Goal: Task Accomplishment & Management: Complete application form

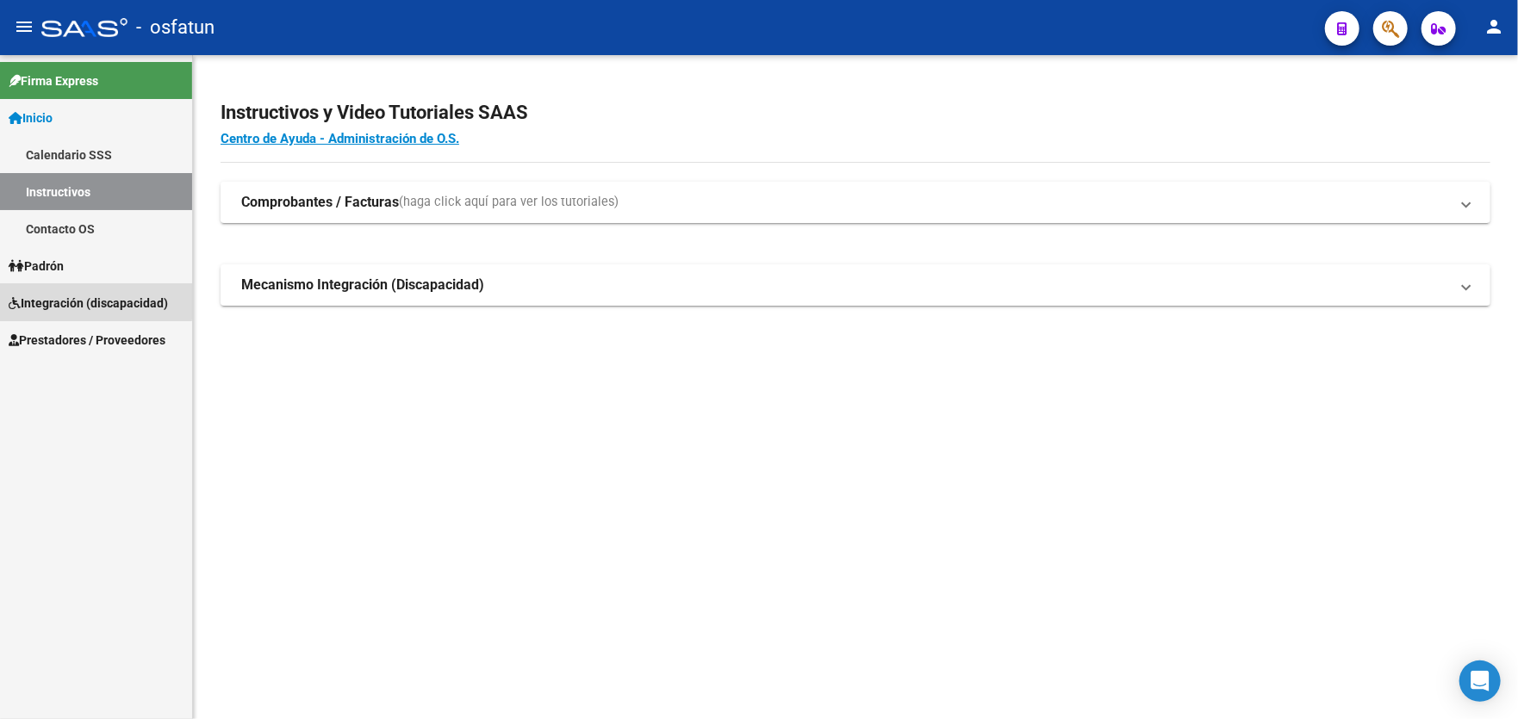
click at [80, 301] on span "Integración (discapacidad)" at bounding box center [88, 303] width 159 height 19
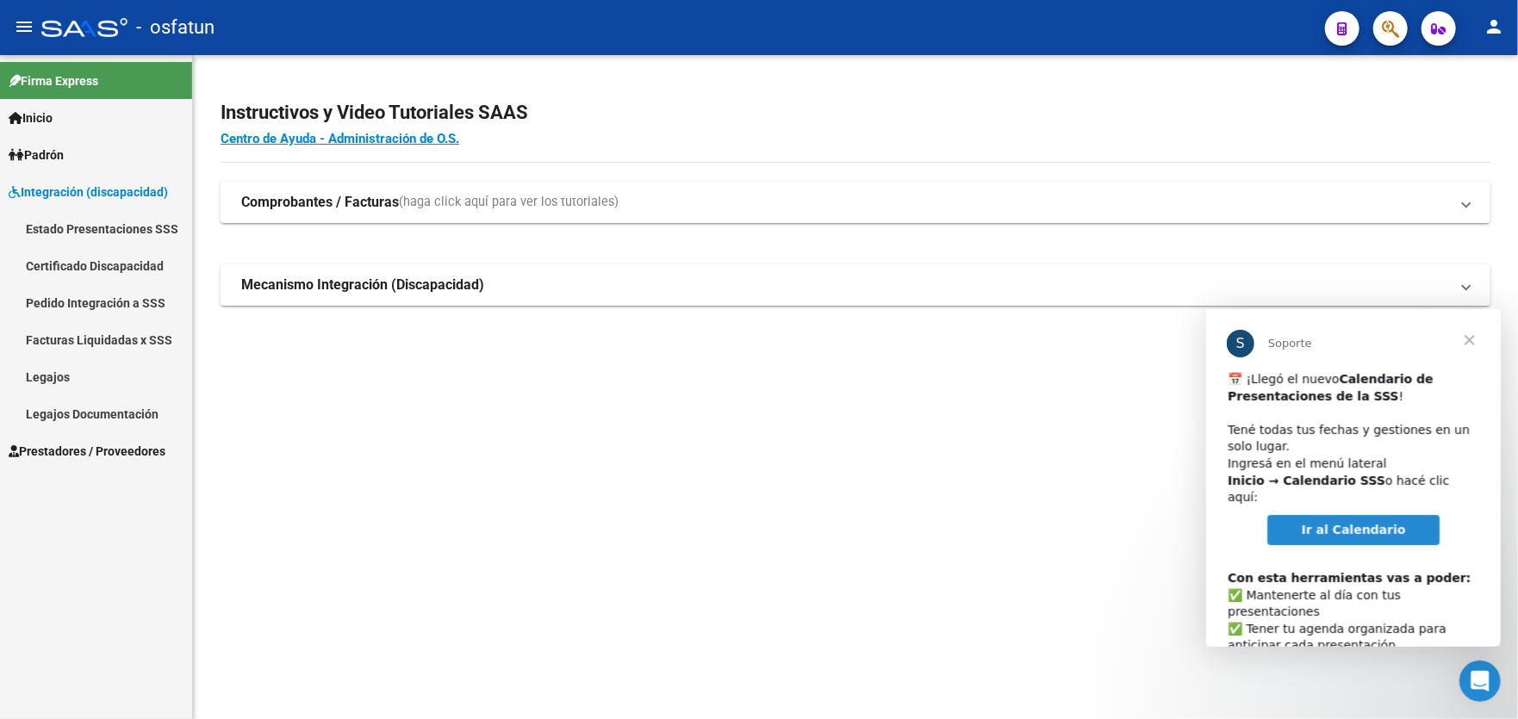
click at [88, 454] on span "Prestadores / Proveedores" at bounding box center [87, 451] width 157 height 19
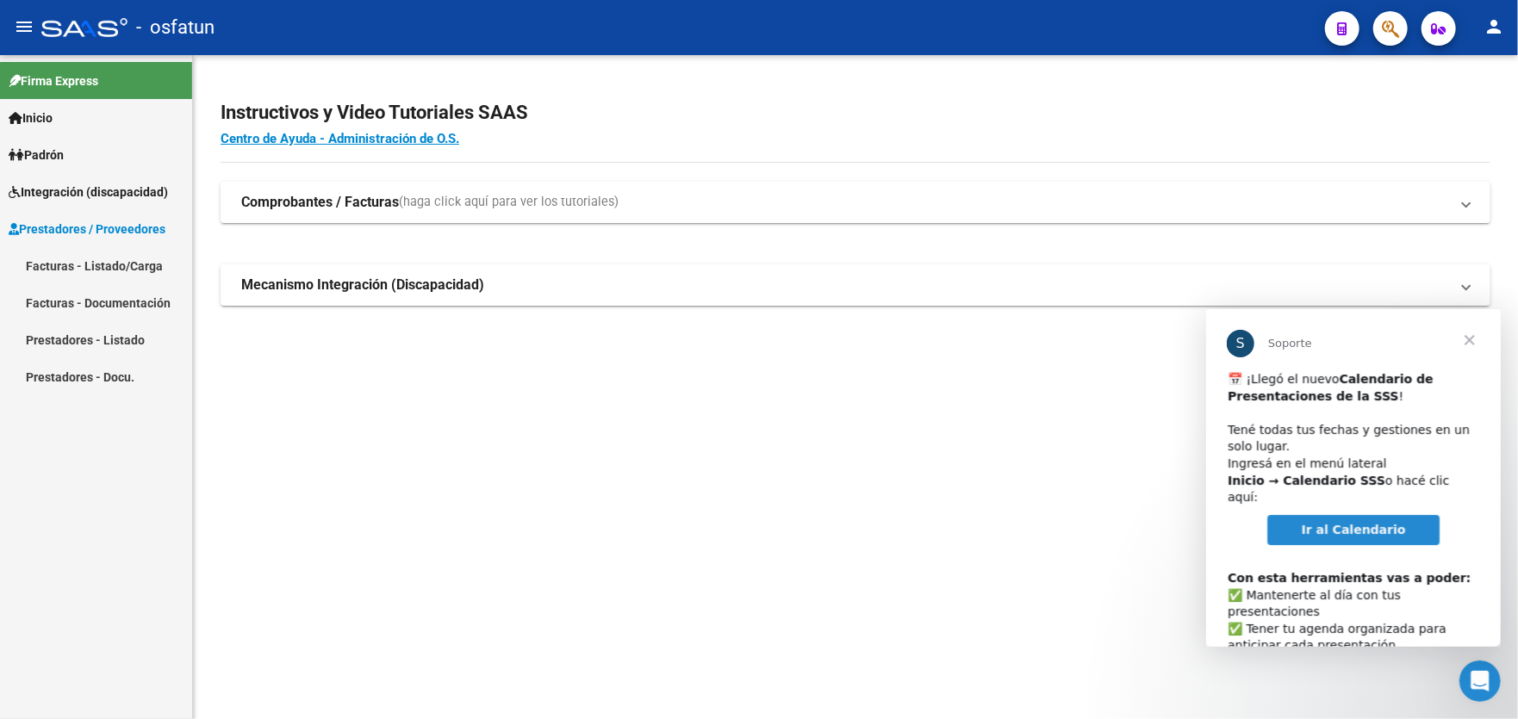
click at [94, 265] on link "Facturas - Listado/Carga" at bounding box center [96, 265] width 192 height 37
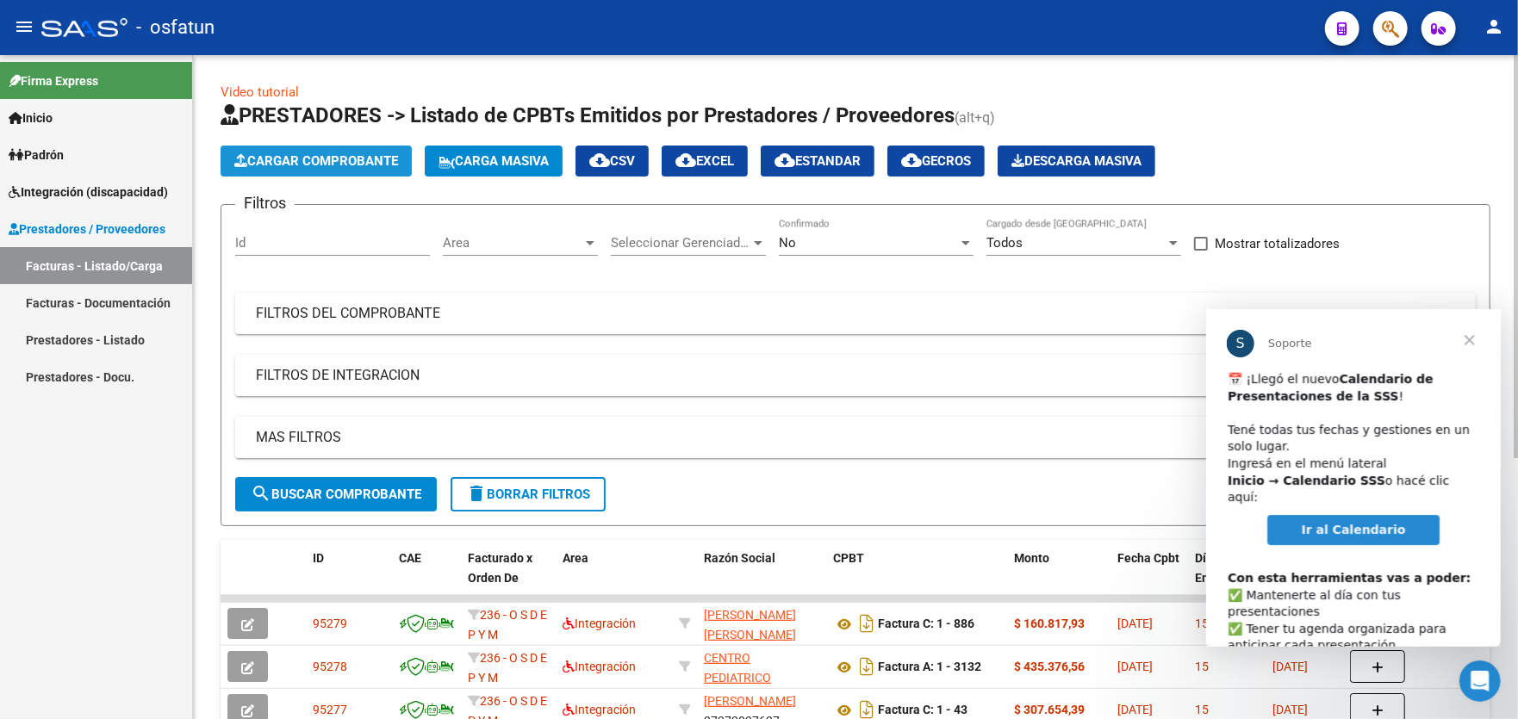
click at [325, 165] on span "Cargar Comprobante" at bounding box center [316, 161] width 164 height 16
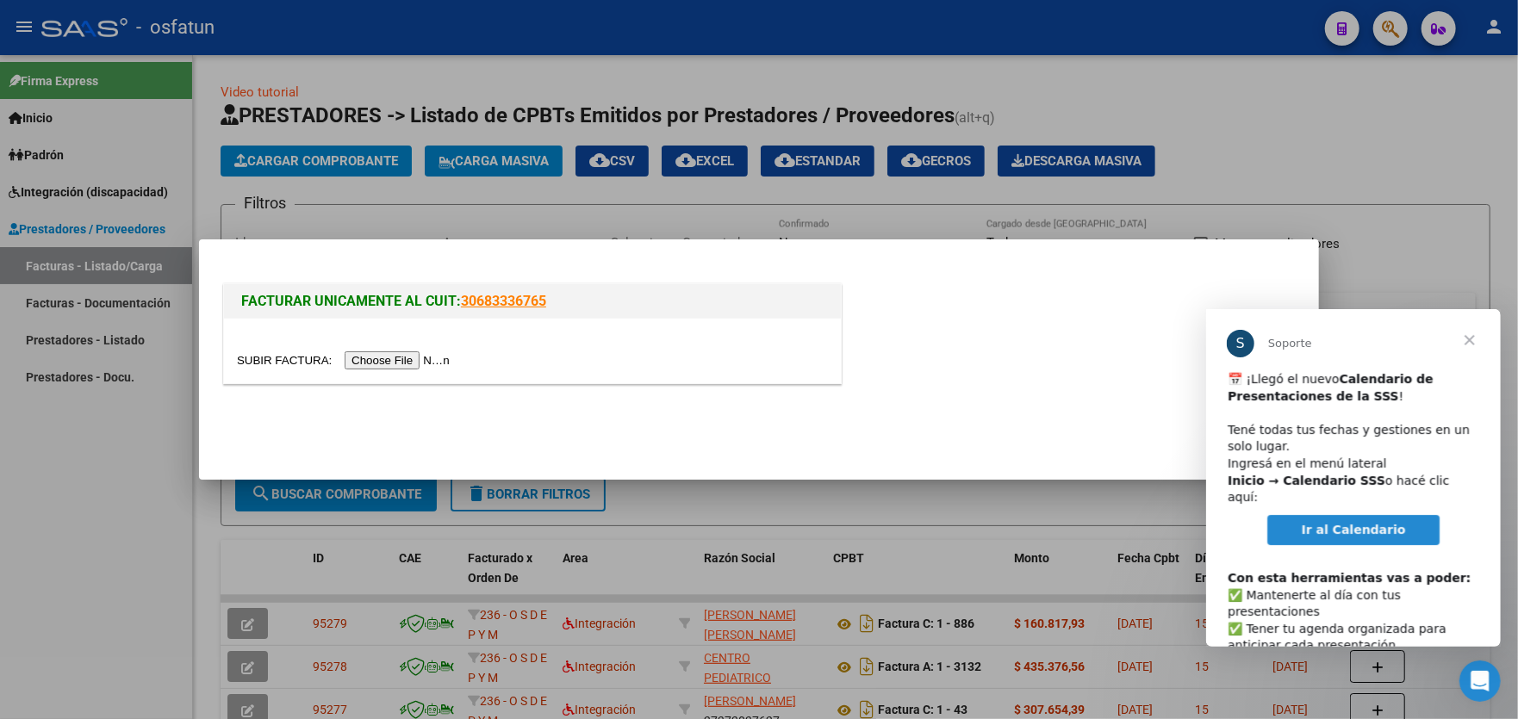
click at [405, 362] on input "file" at bounding box center [346, 361] width 218 height 18
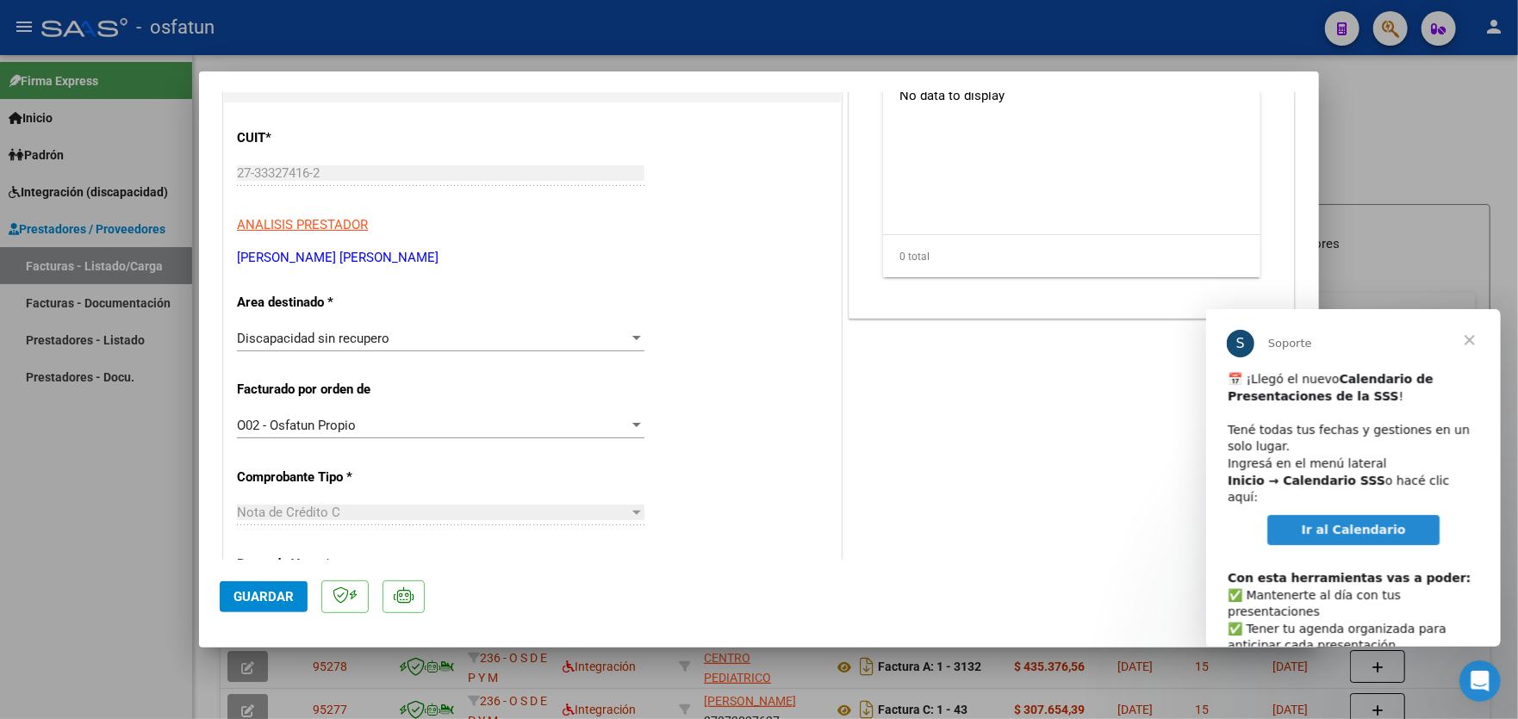
scroll to position [258, 0]
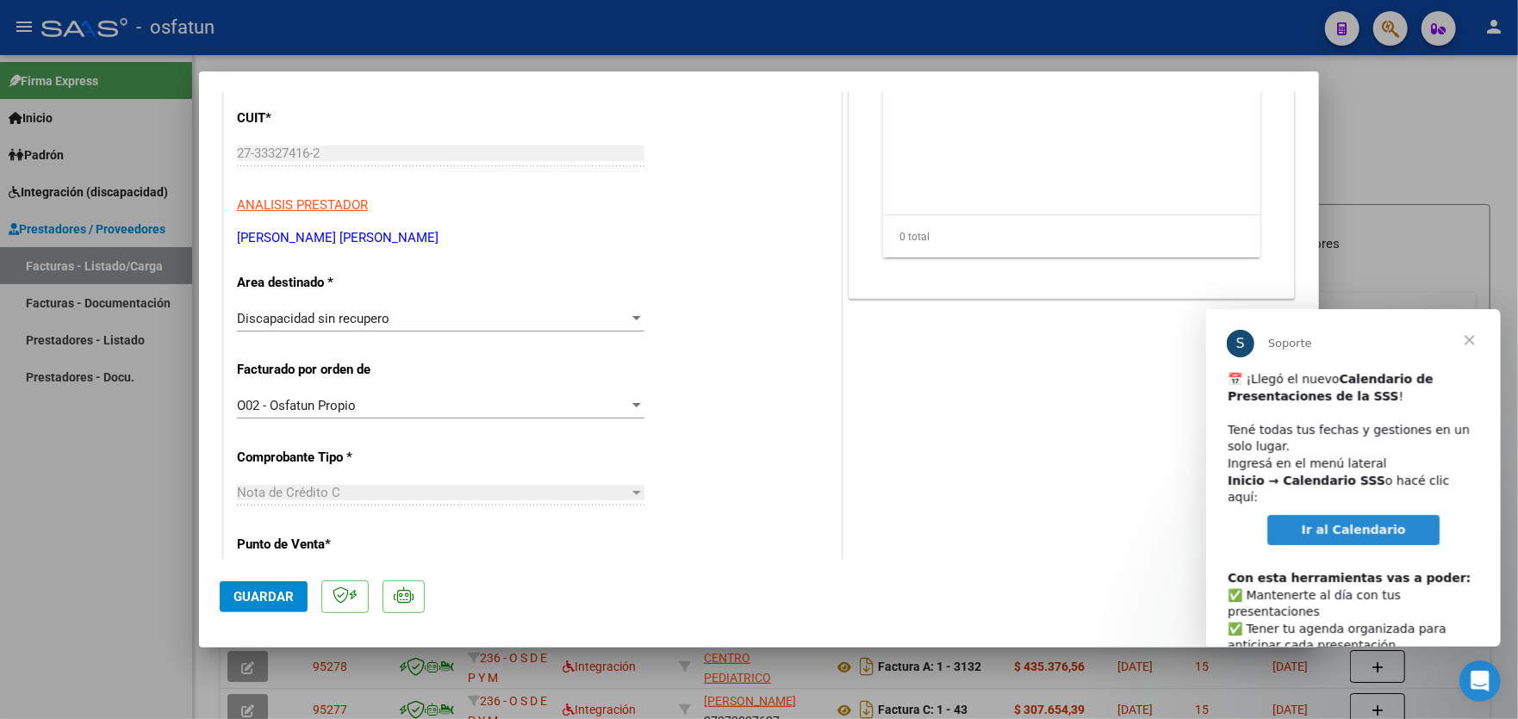
click at [635, 317] on div at bounding box center [636, 318] width 9 height 4
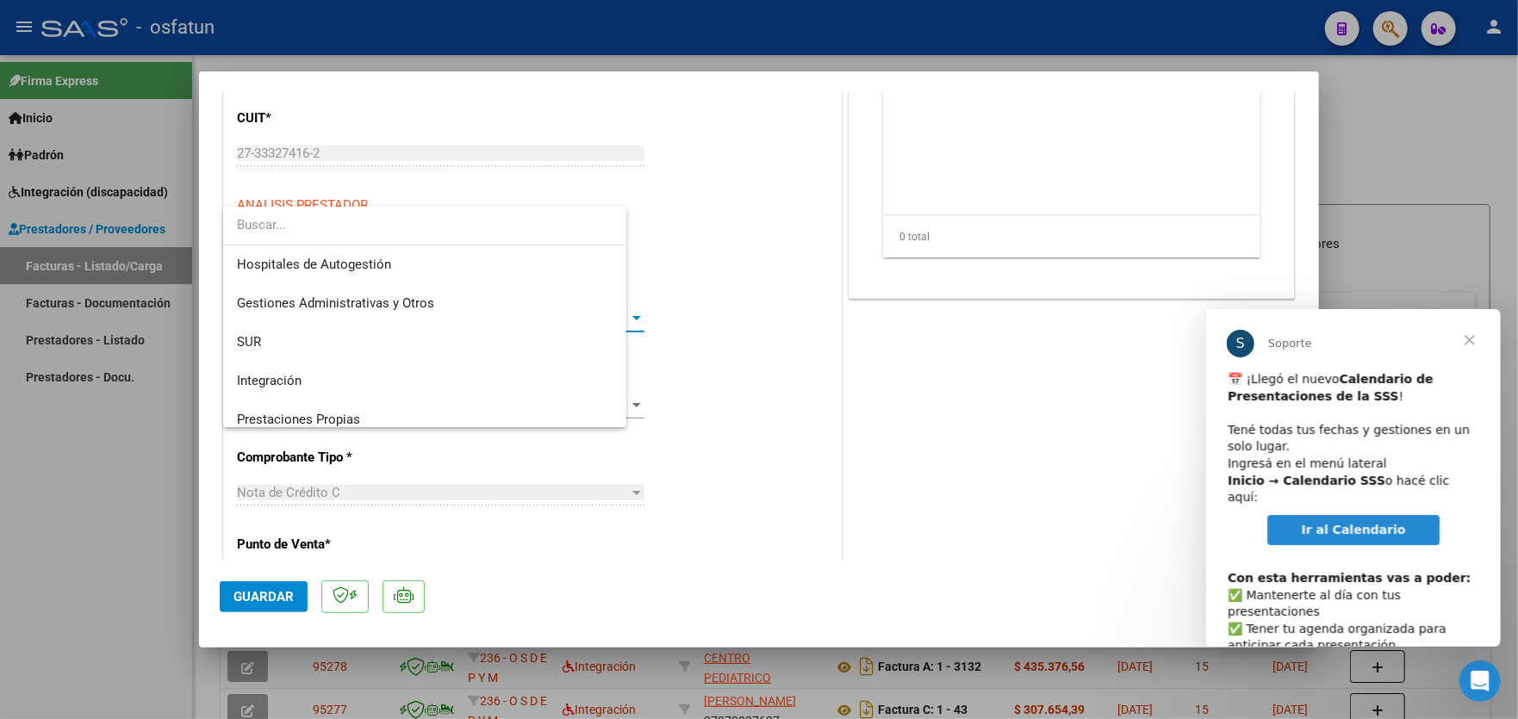
scroll to position [219, 0]
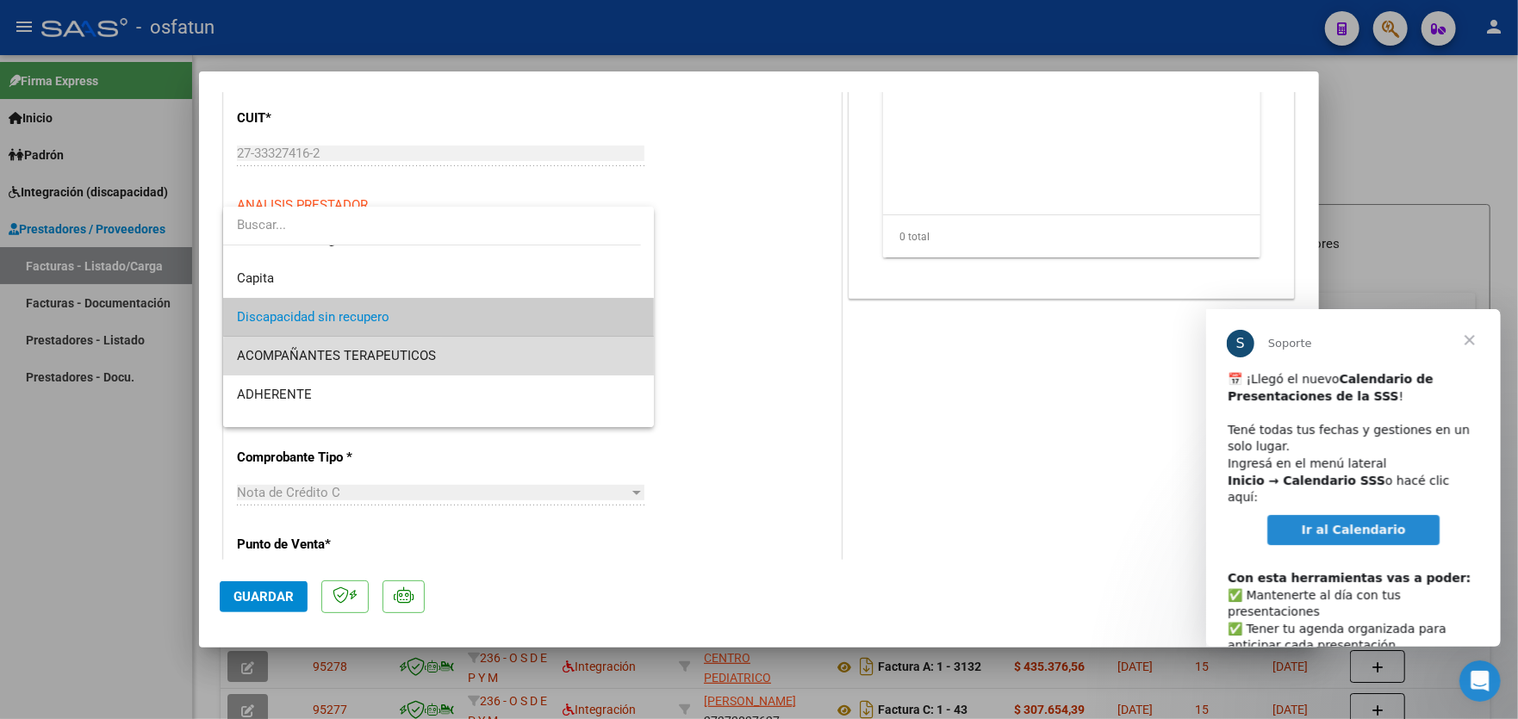
click at [529, 363] on span "ACOMPAÑANTES TERAPEUTICOS" at bounding box center [438, 356] width 403 height 39
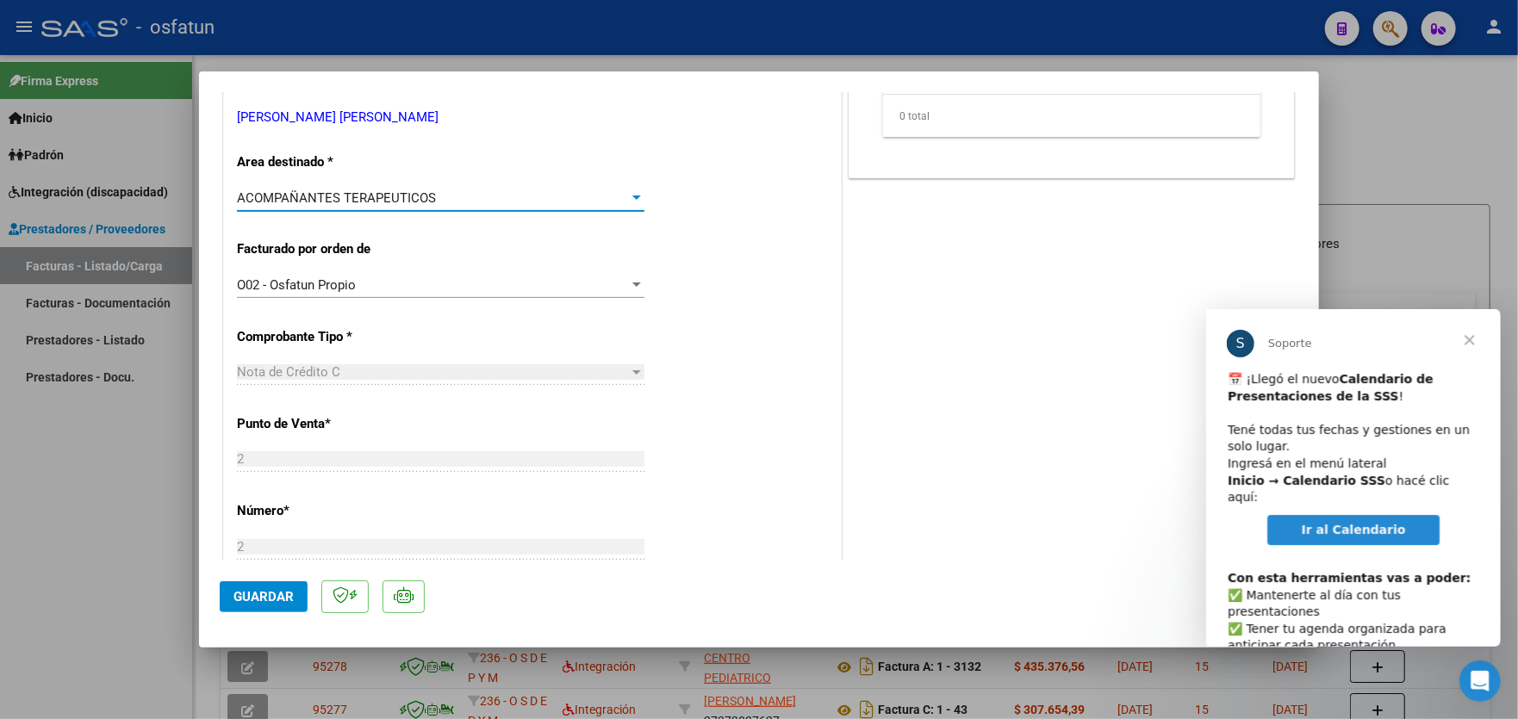
scroll to position [0, 0]
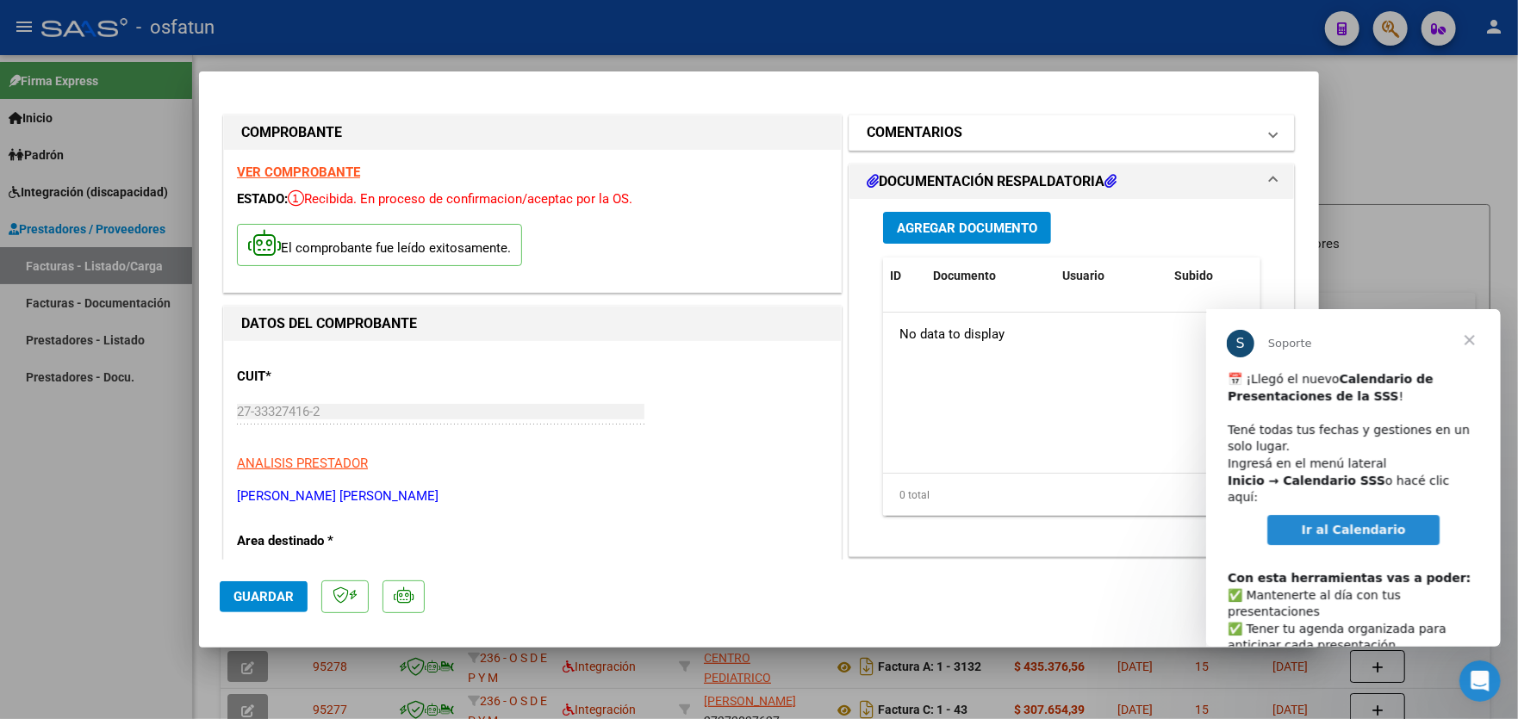
click at [993, 144] on mat-expansion-panel-header "COMENTARIOS" at bounding box center [1072, 132] width 445 height 34
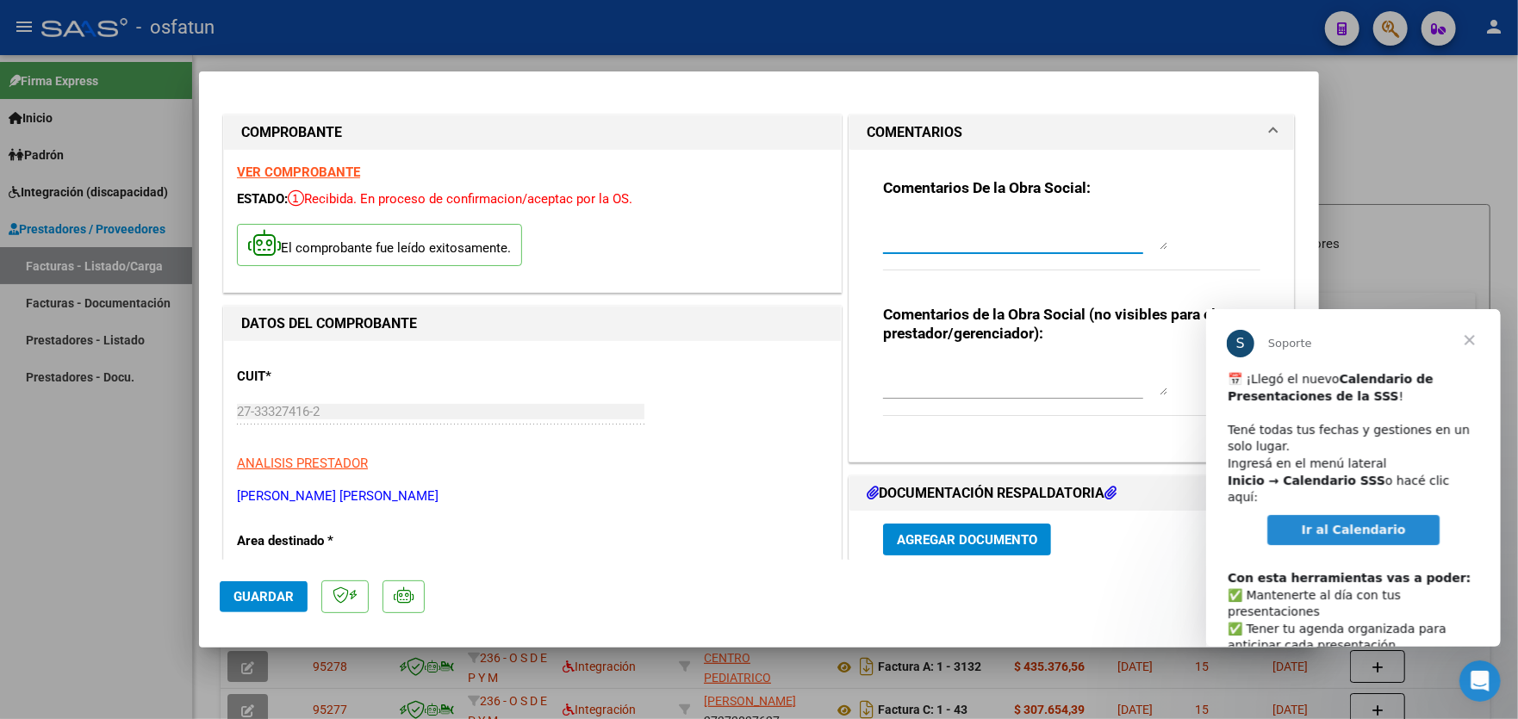
click at [975, 234] on textarea at bounding box center [1025, 232] width 284 height 34
paste textarea "00000007"
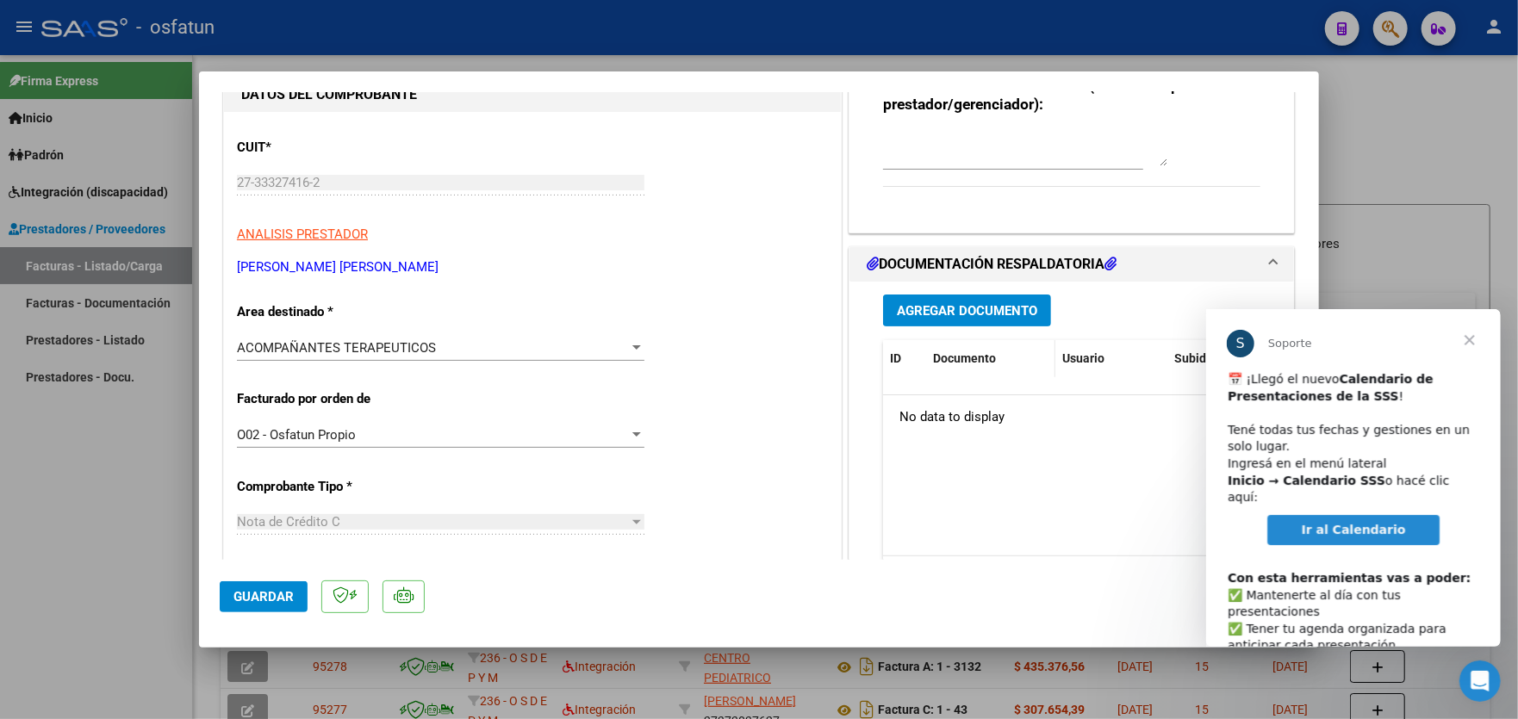
scroll to position [258, 0]
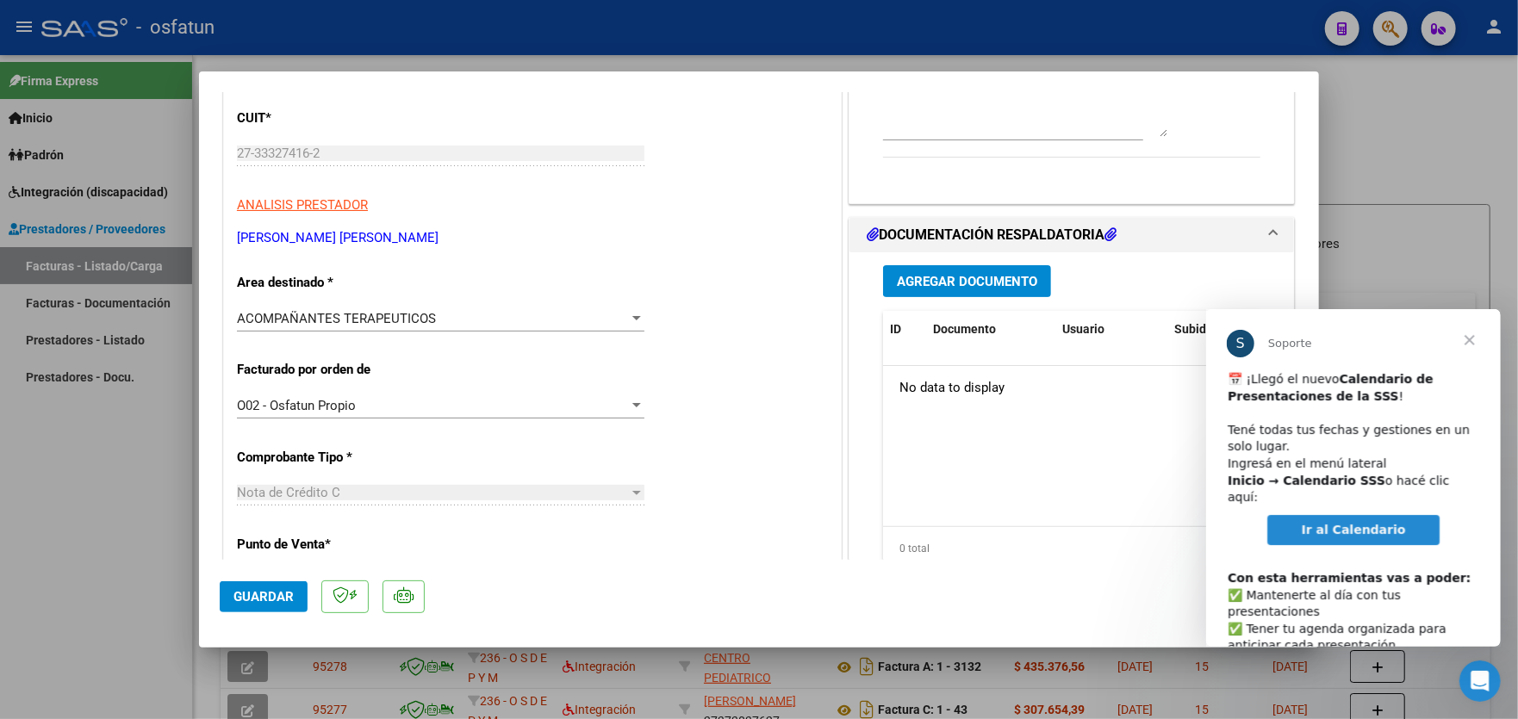
type textarea "corresponde a factura 2-00000007. Corresponde refacturar por valores nuevo pres…"
click at [962, 278] on span "Agregar Documento" at bounding box center [967, 282] width 140 height 16
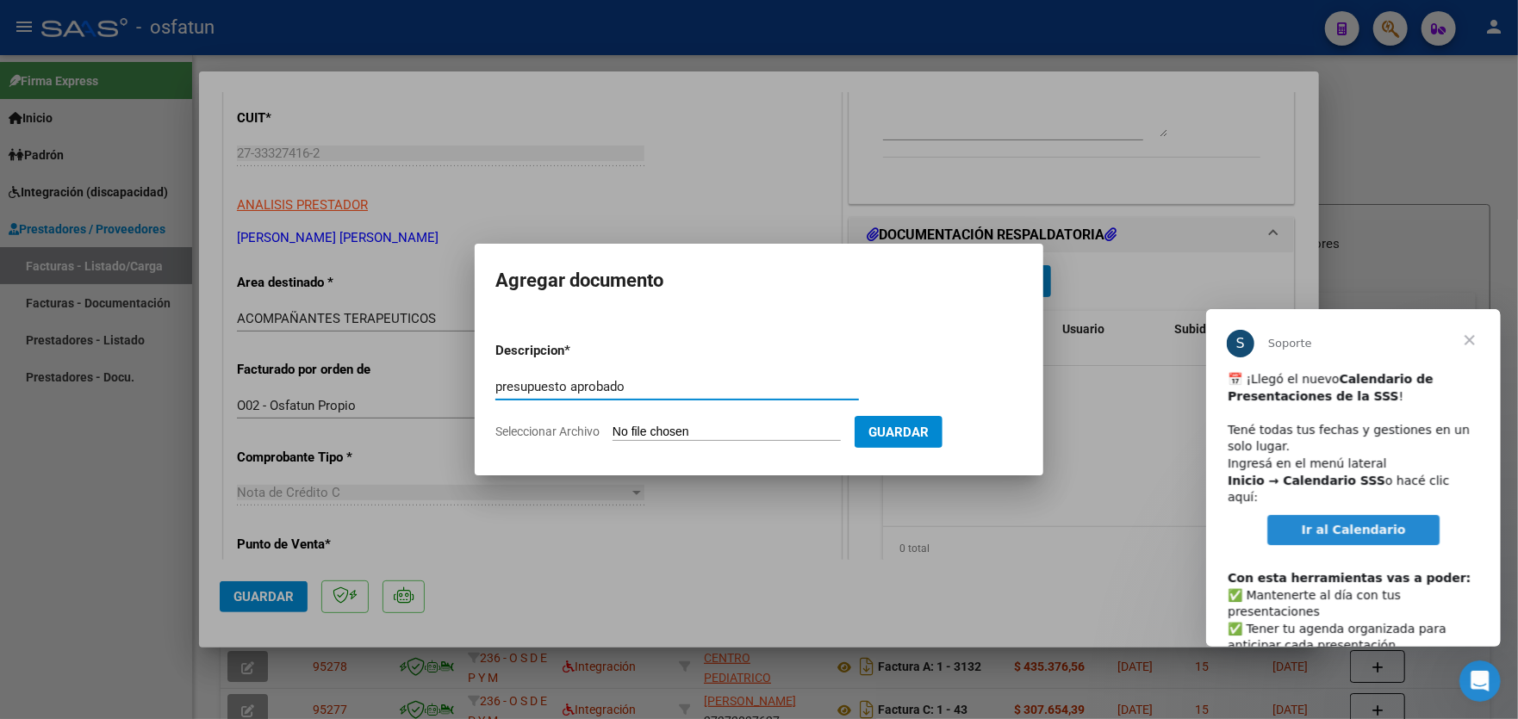
type input "presupuesto aprobado"
click at [780, 433] on input "Seleccionar Archivo" at bounding box center [727, 433] width 228 height 16
type input "C:\fakepath\order_3531823.pdf"
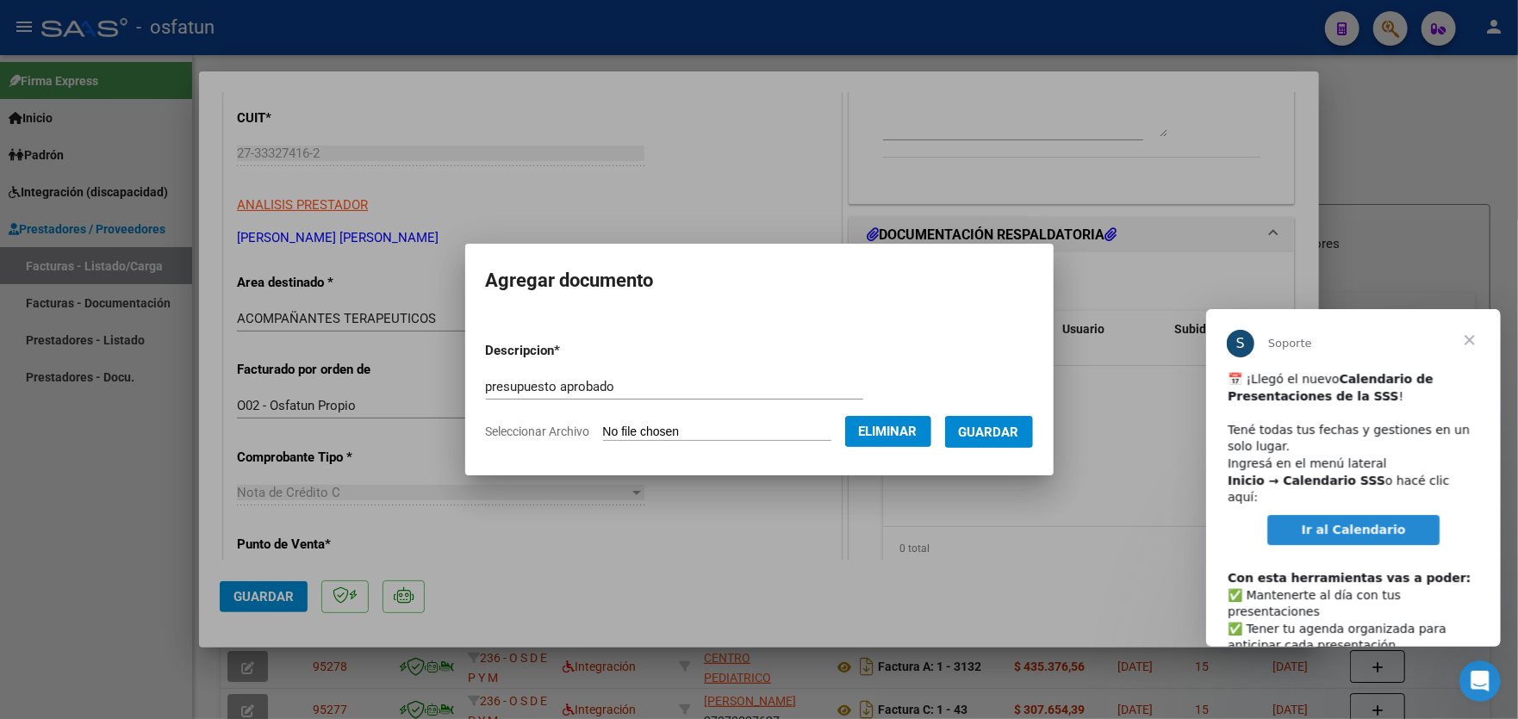
click at [1018, 433] on span "Guardar" at bounding box center [989, 433] width 60 height 16
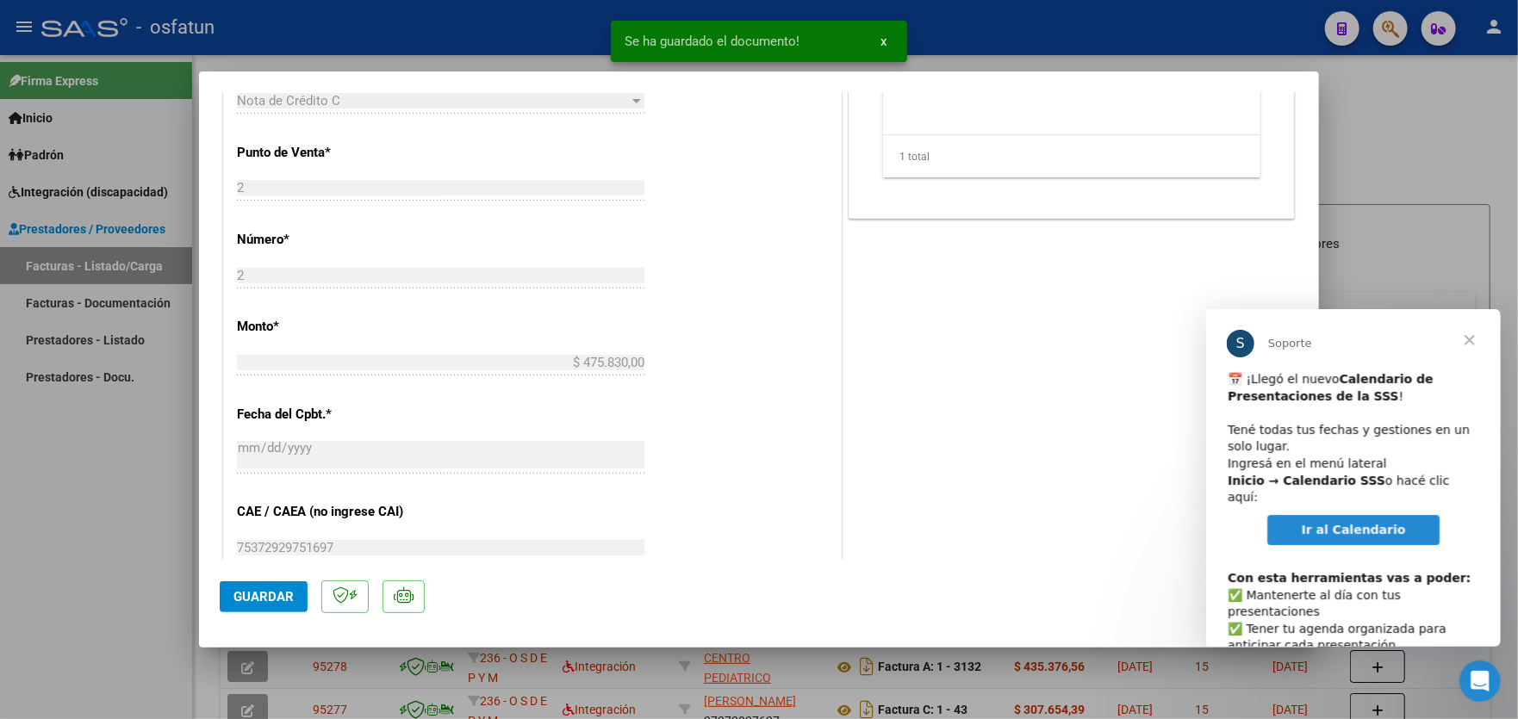
scroll to position [689, 0]
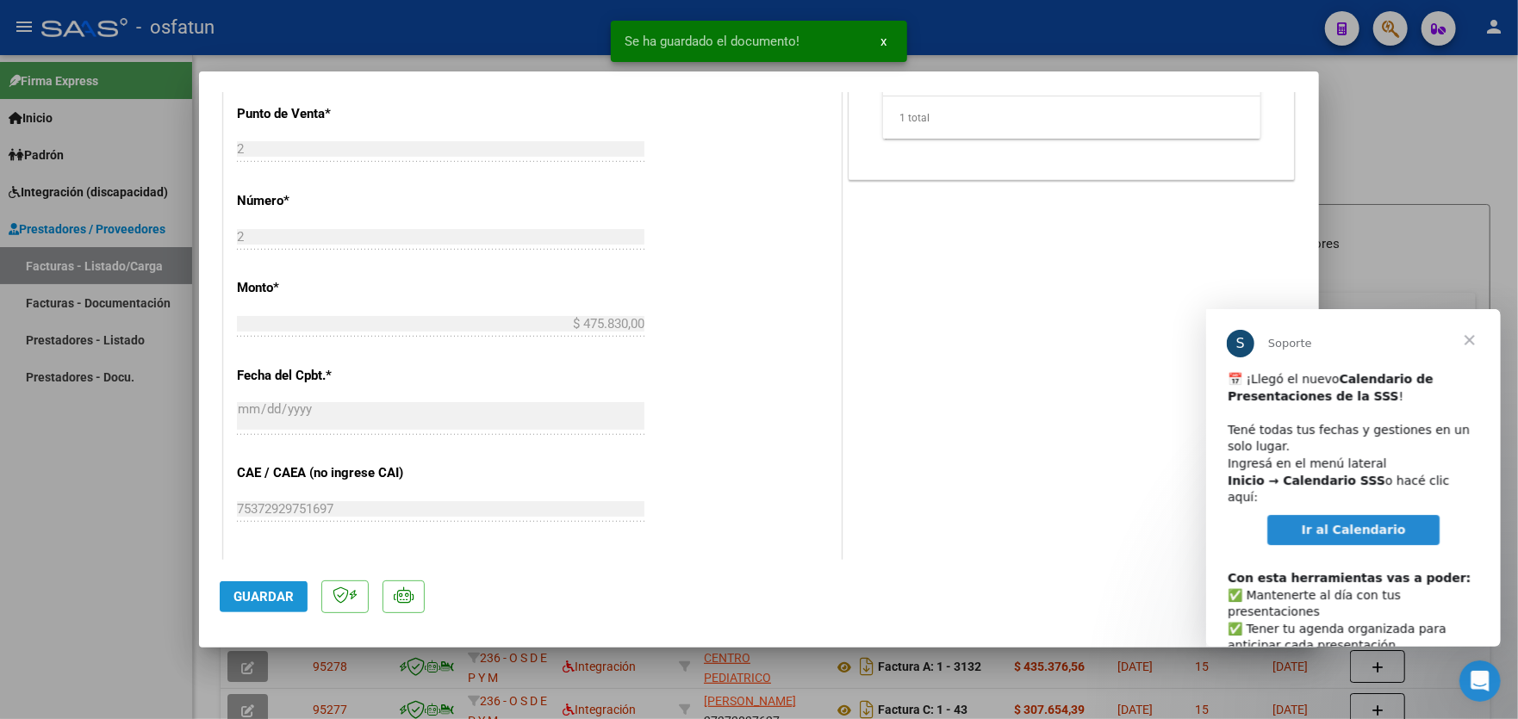
click at [246, 594] on span "Guardar" at bounding box center [264, 597] width 60 height 16
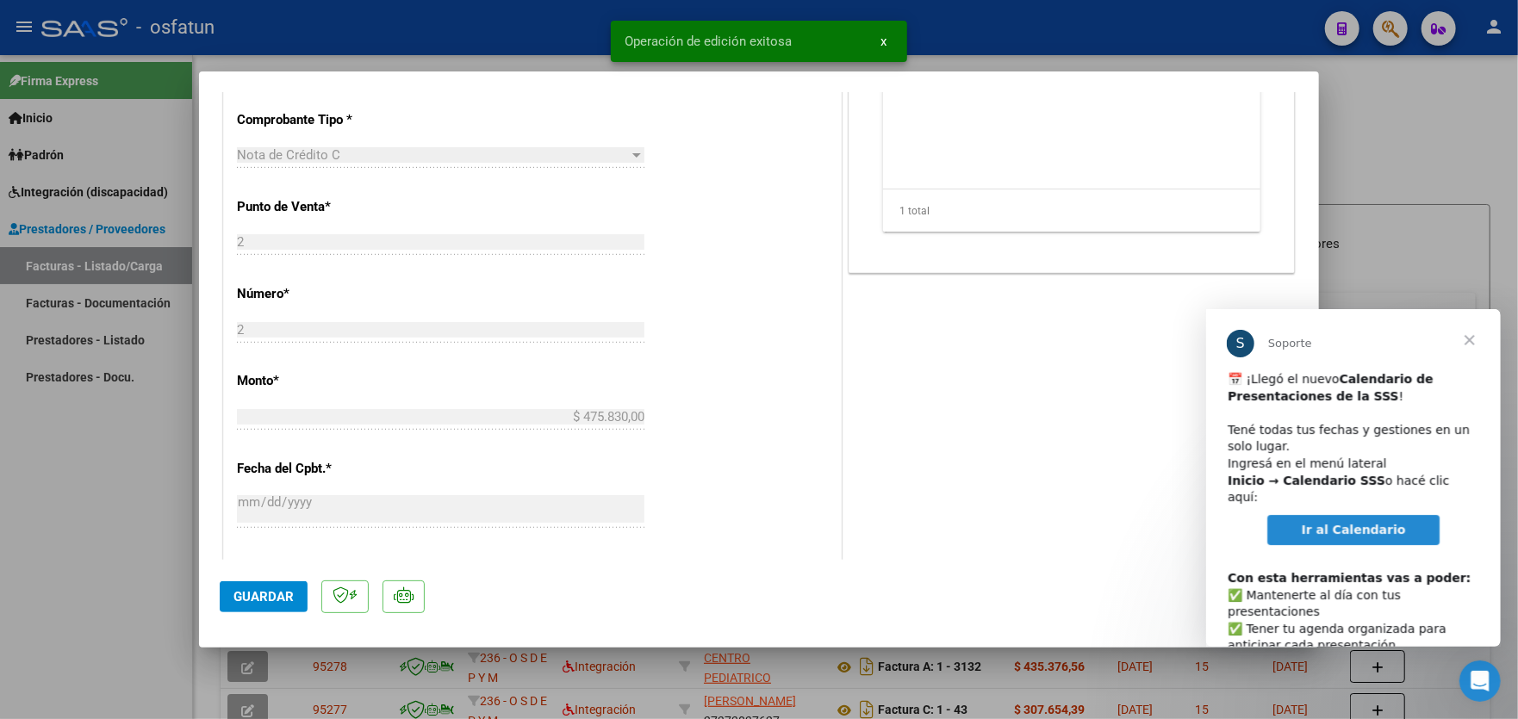
scroll to position [345, 0]
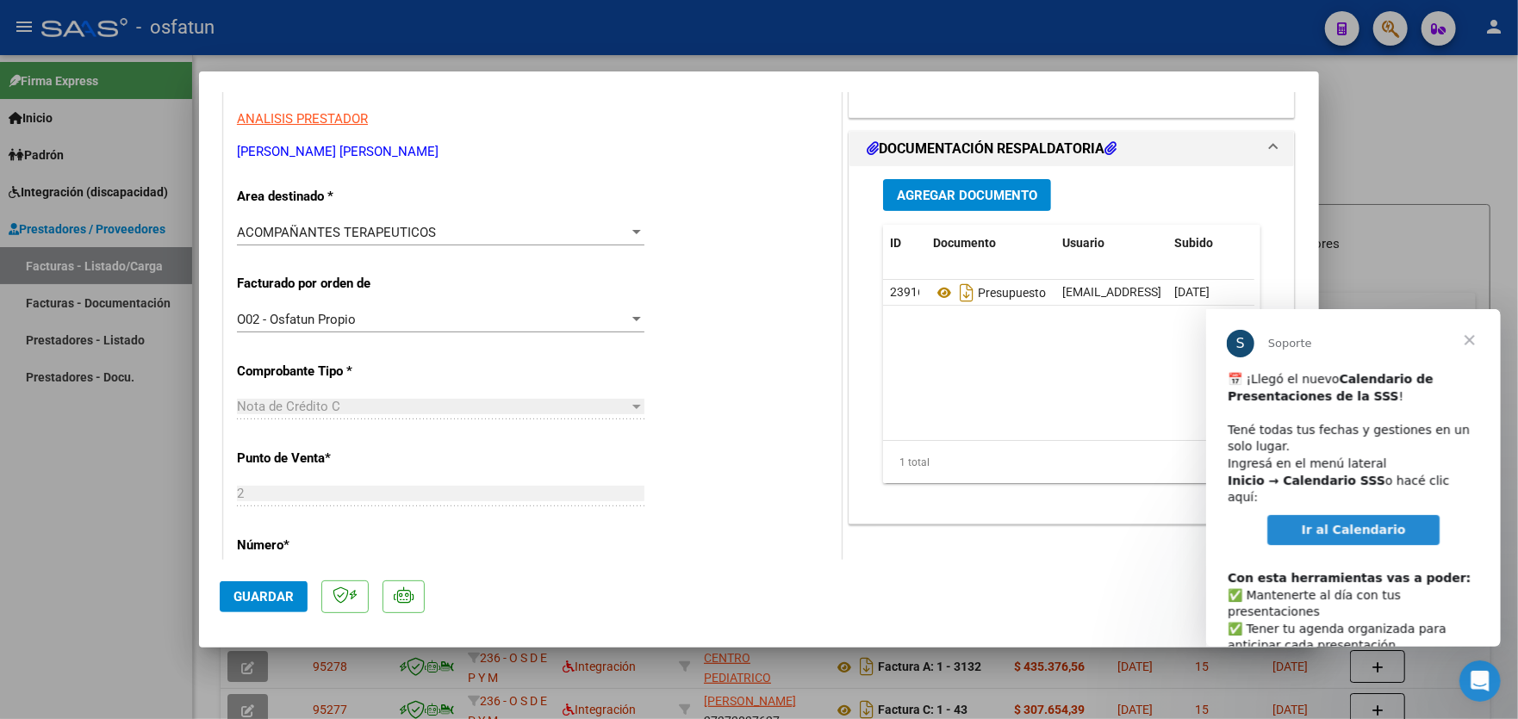
click at [942, 195] on span "Agregar Documento" at bounding box center [967, 196] width 140 height 16
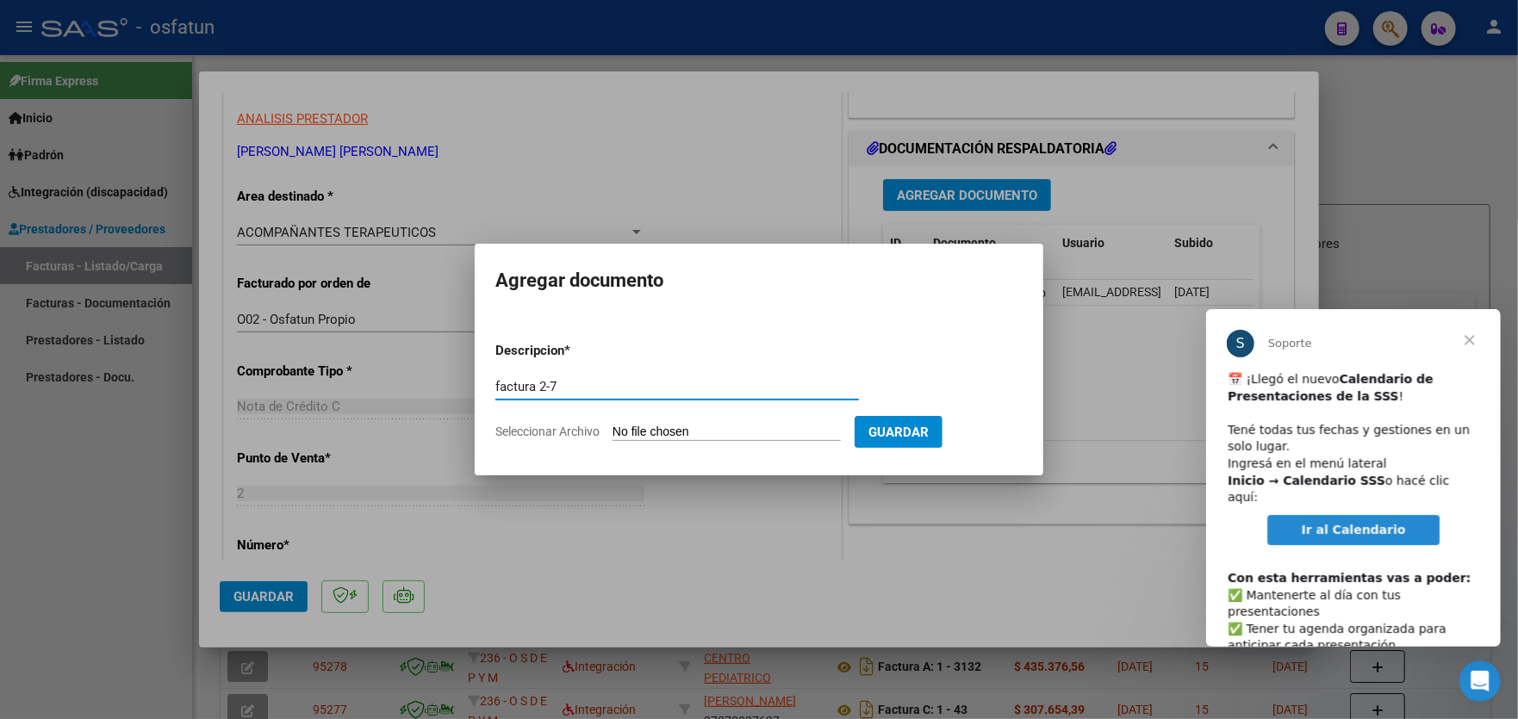
type input "factura 2-7"
click at [738, 432] on input "Seleccionar Archivo" at bounding box center [727, 433] width 228 height 16
type input "C:\fakepath\Factura Agosto-1.pdf"
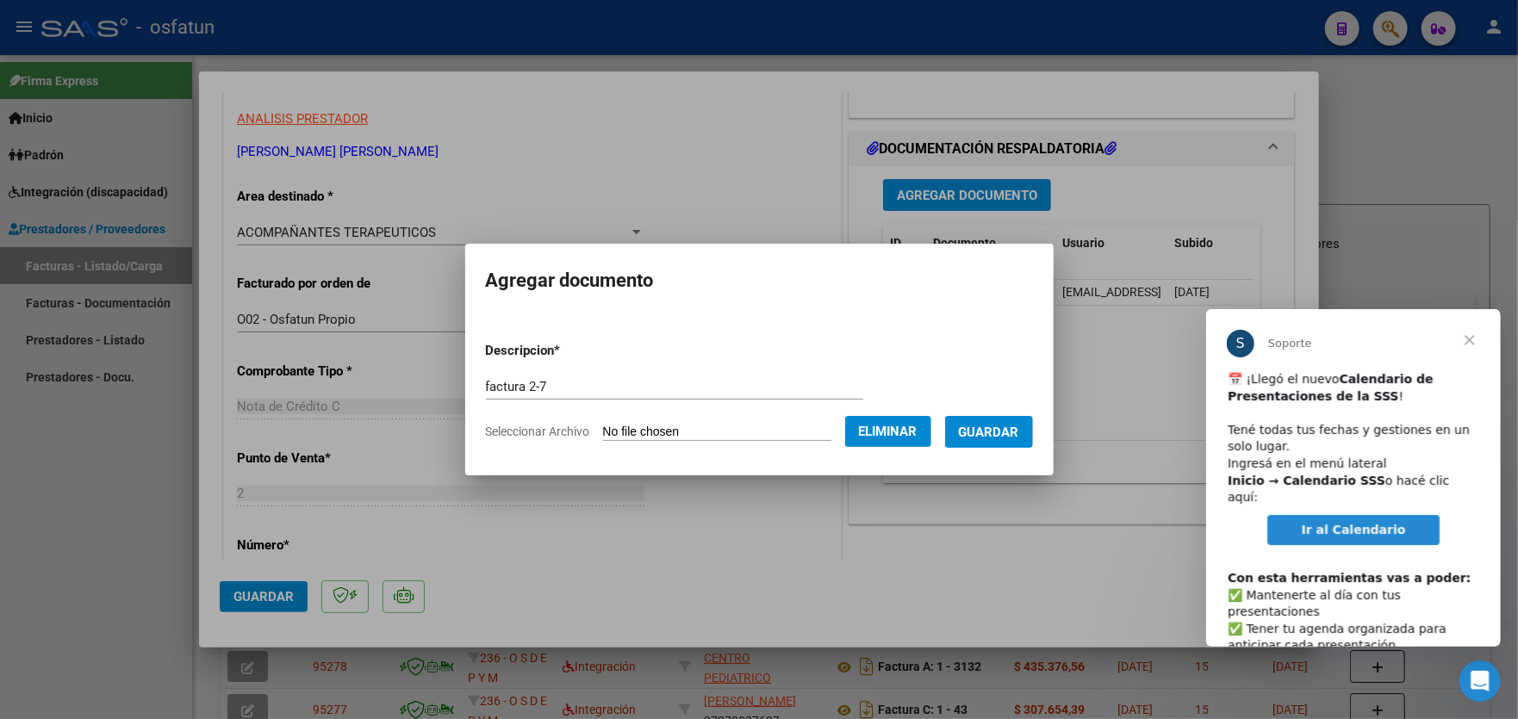
click at [999, 432] on span "Guardar" at bounding box center [989, 433] width 60 height 16
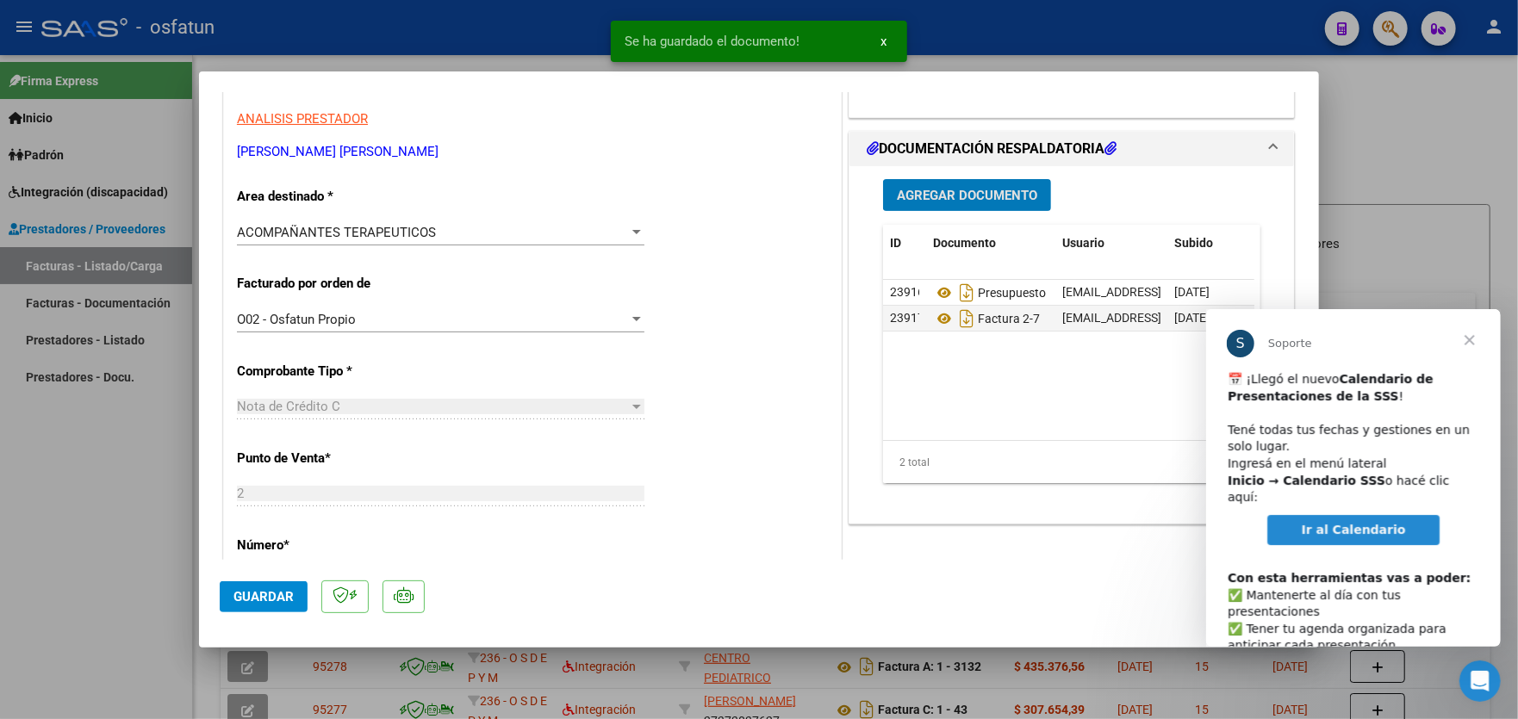
click at [248, 589] on span "Guardar" at bounding box center [264, 597] width 60 height 16
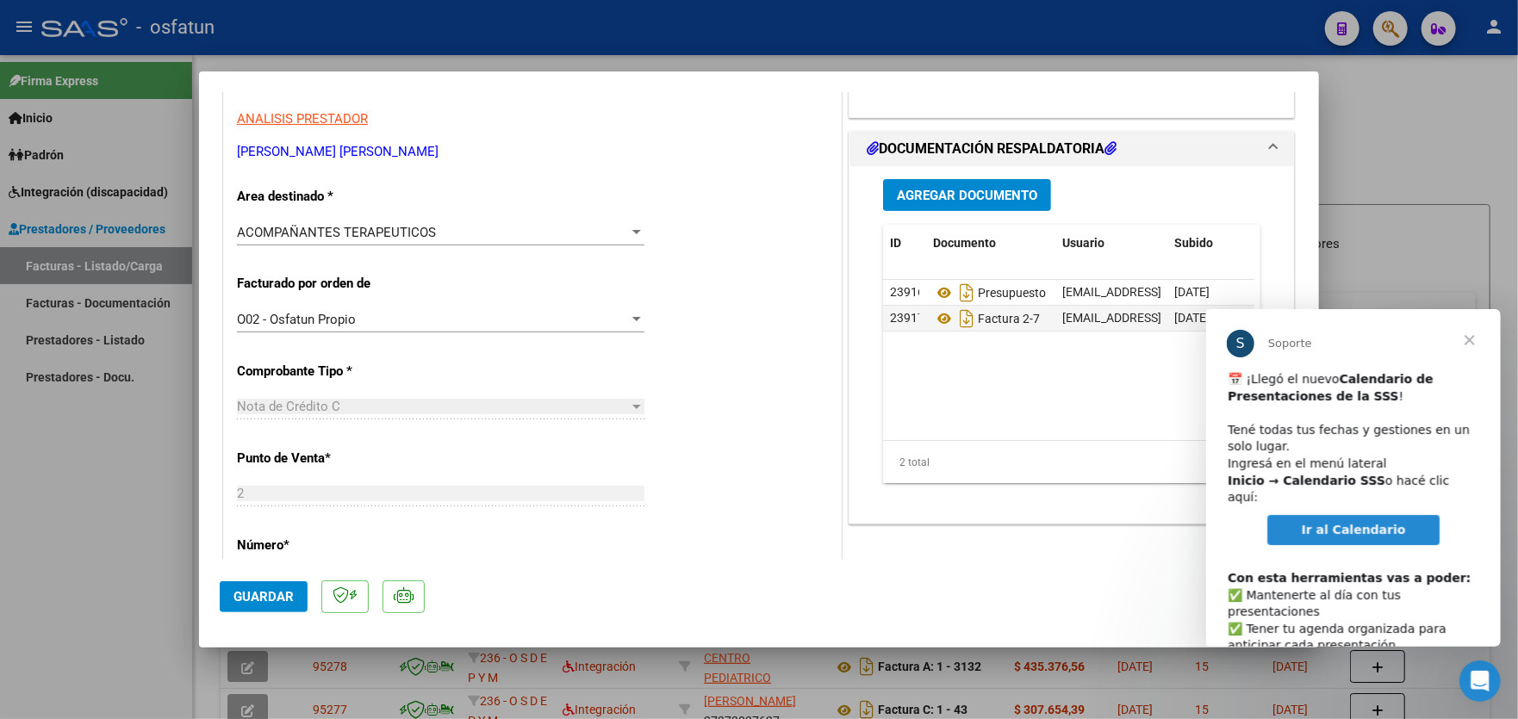
click at [107, 467] on div at bounding box center [759, 359] width 1518 height 719
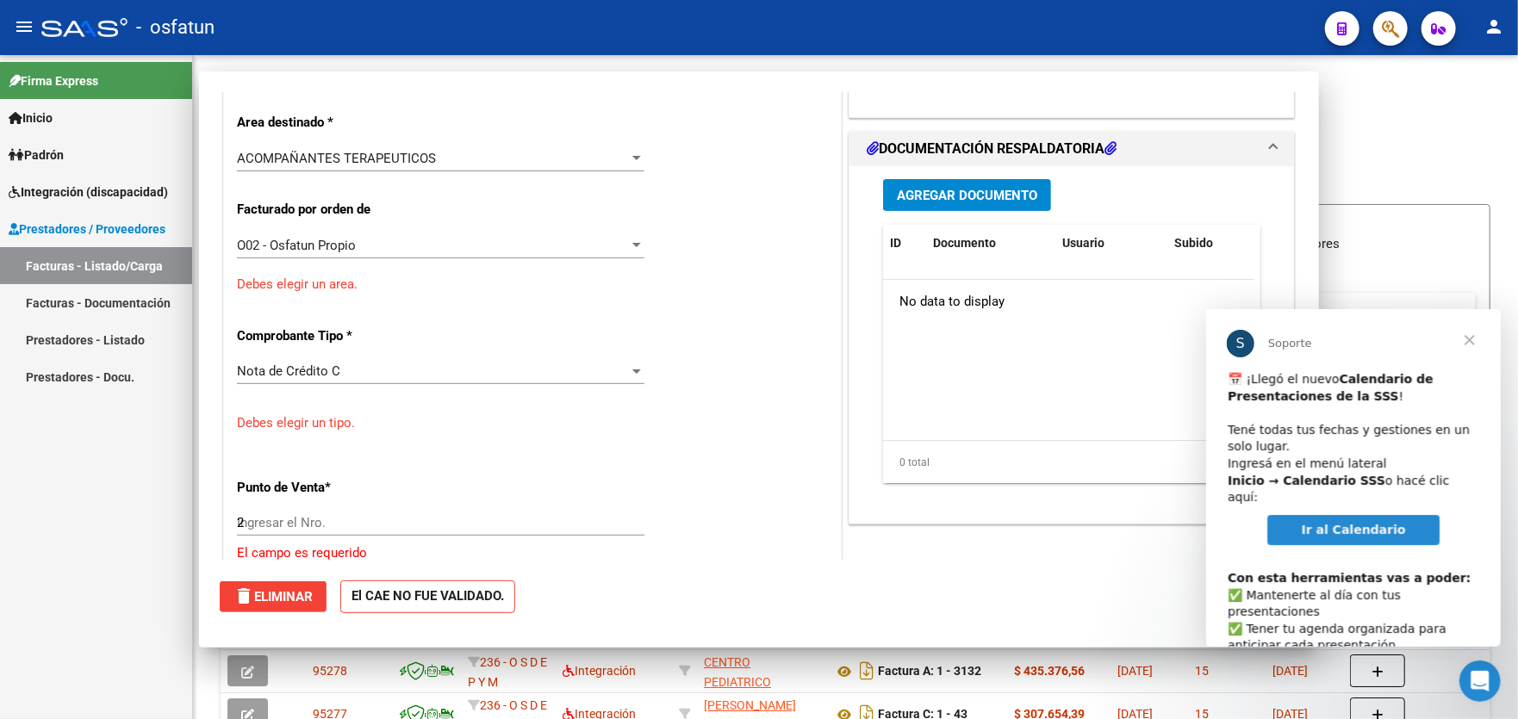
type input "$ 0,00"
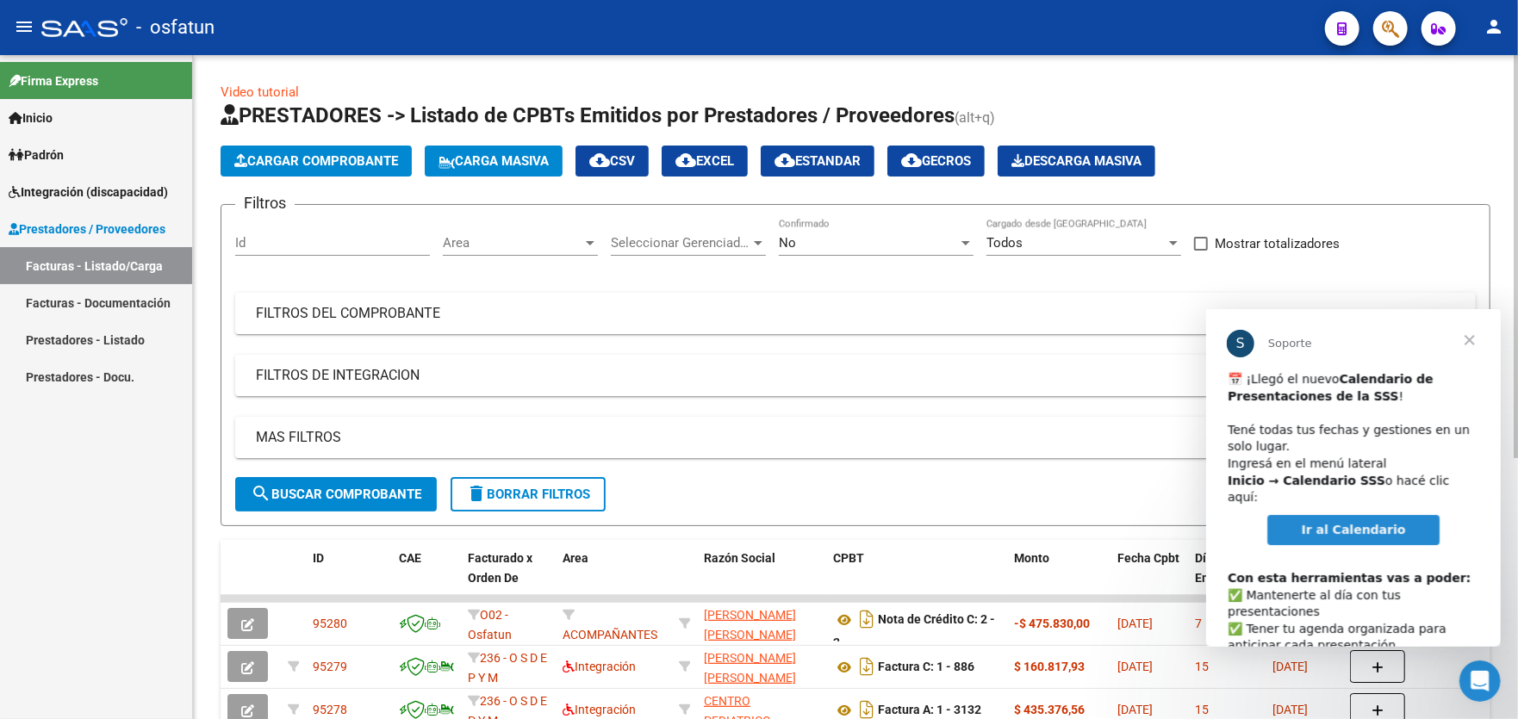
click at [334, 163] on span "Cargar Comprobante" at bounding box center [316, 161] width 164 height 16
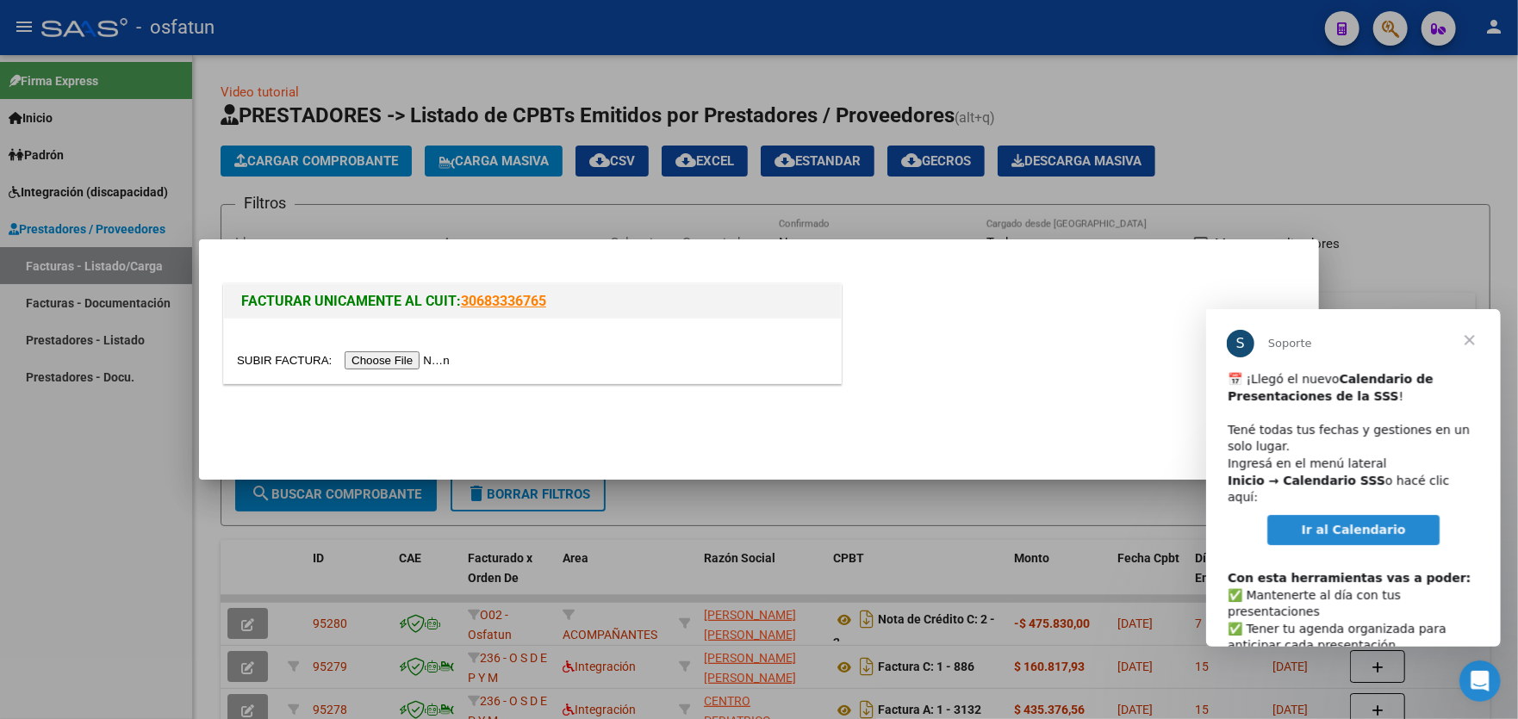
click at [410, 365] on input "file" at bounding box center [346, 361] width 218 height 18
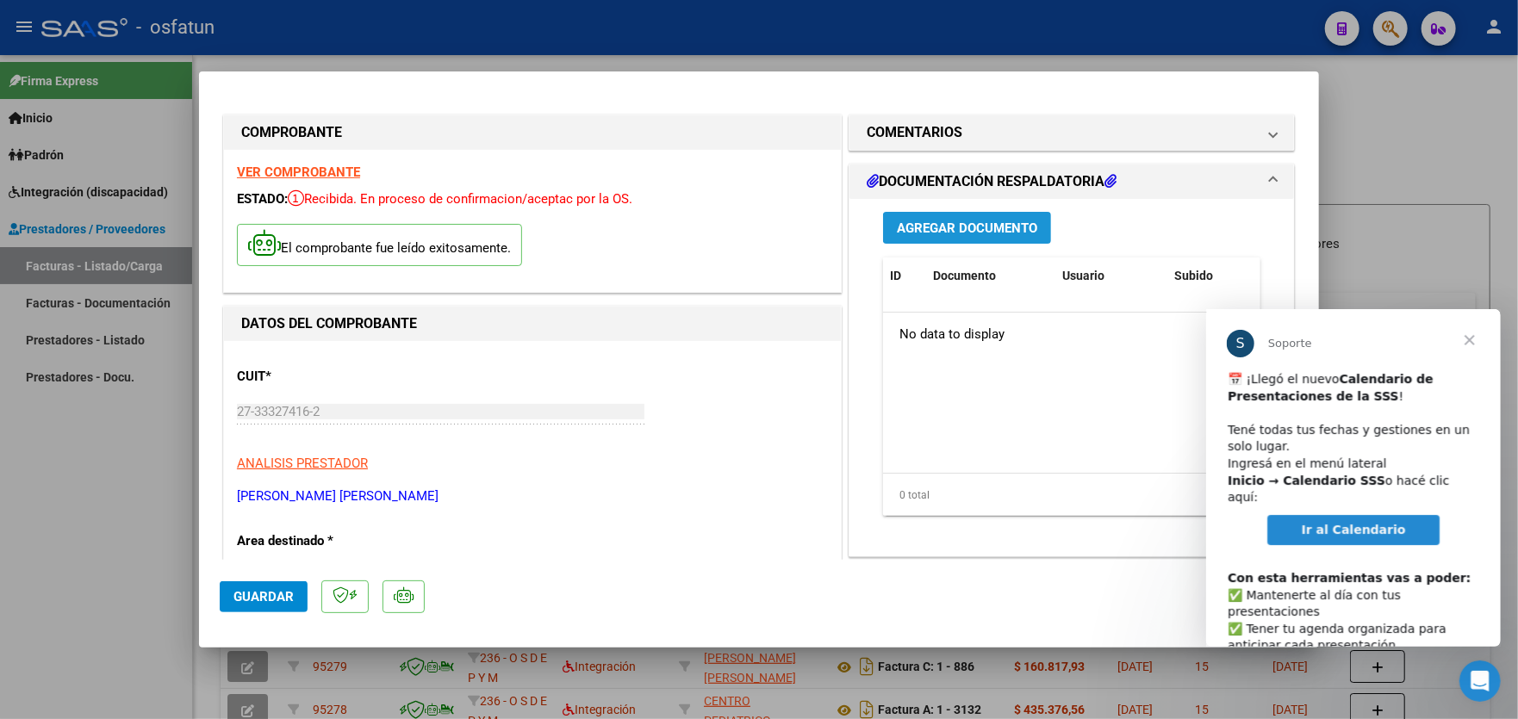
click at [988, 226] on span "Agregar Documento" at bounding box center [967, 229] width 140 height 16
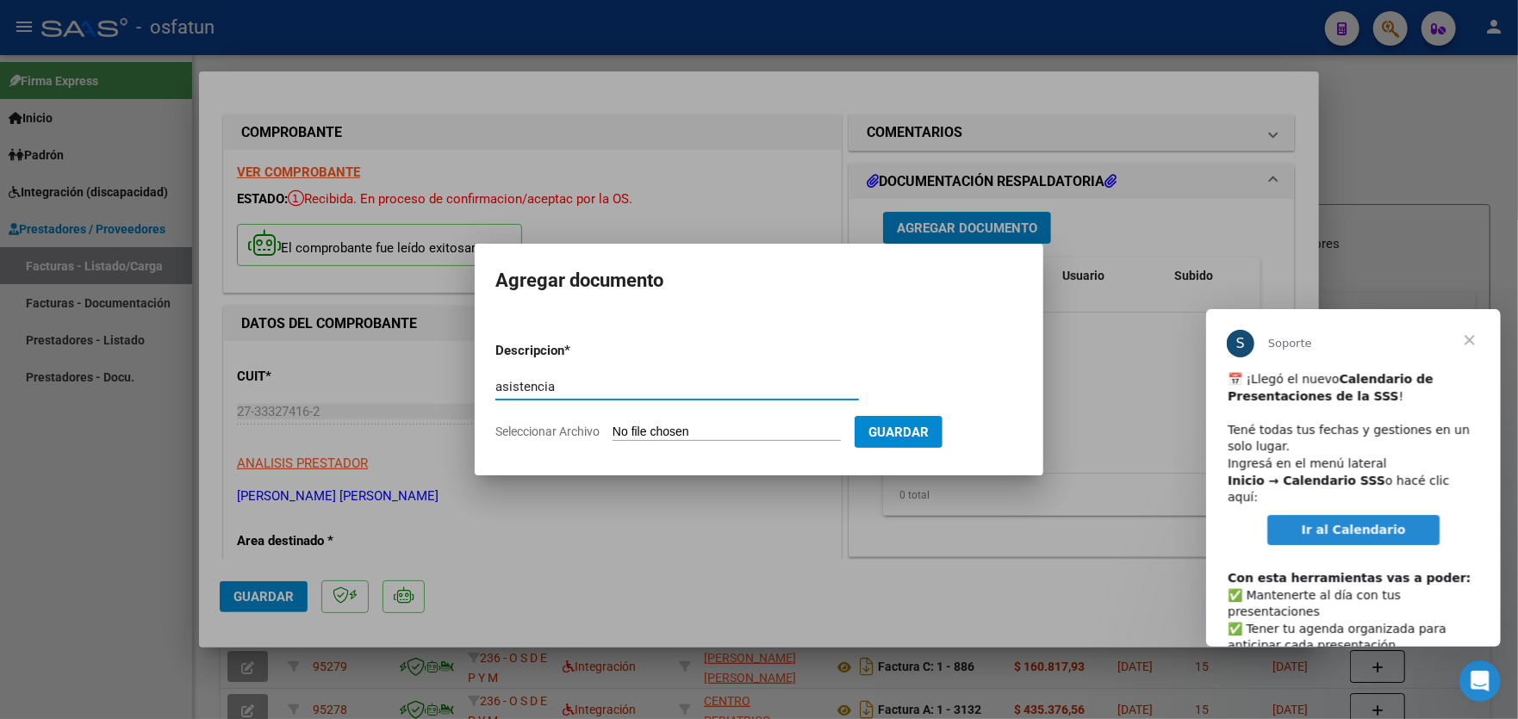
type input "asistencia"
click at [733, 432] on input "Seleccionar Archivo" at bounding box center [727, 433] width 228 height 16
click at [678, 426] on input "Seleccionar Archivo" at bounding box center [727, 433] width 228 height 16
type input "C:\fakepath\planilla asistencia agosto (1).pdf"
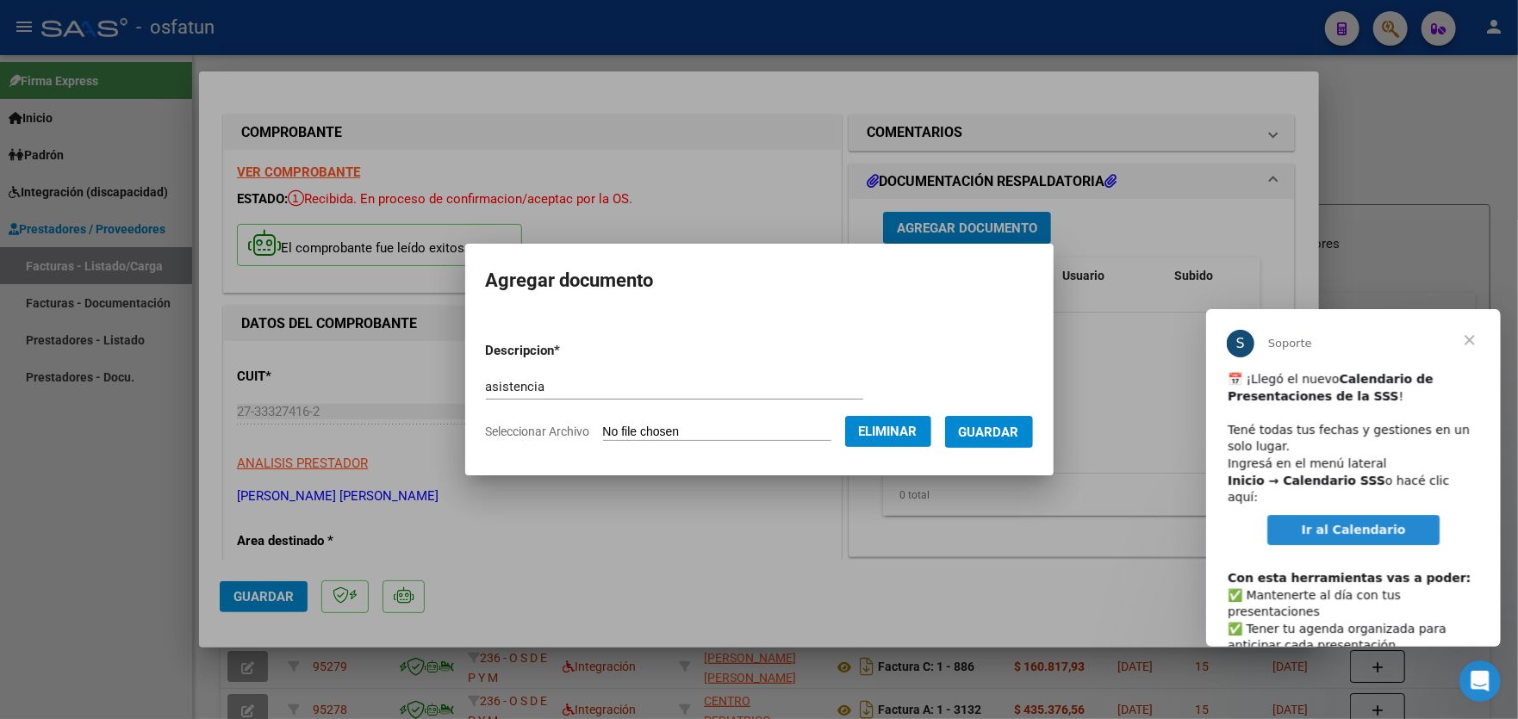
click at [1004, 435] on span "Guardar" at bounding box center [989, 433] width 60 height 16
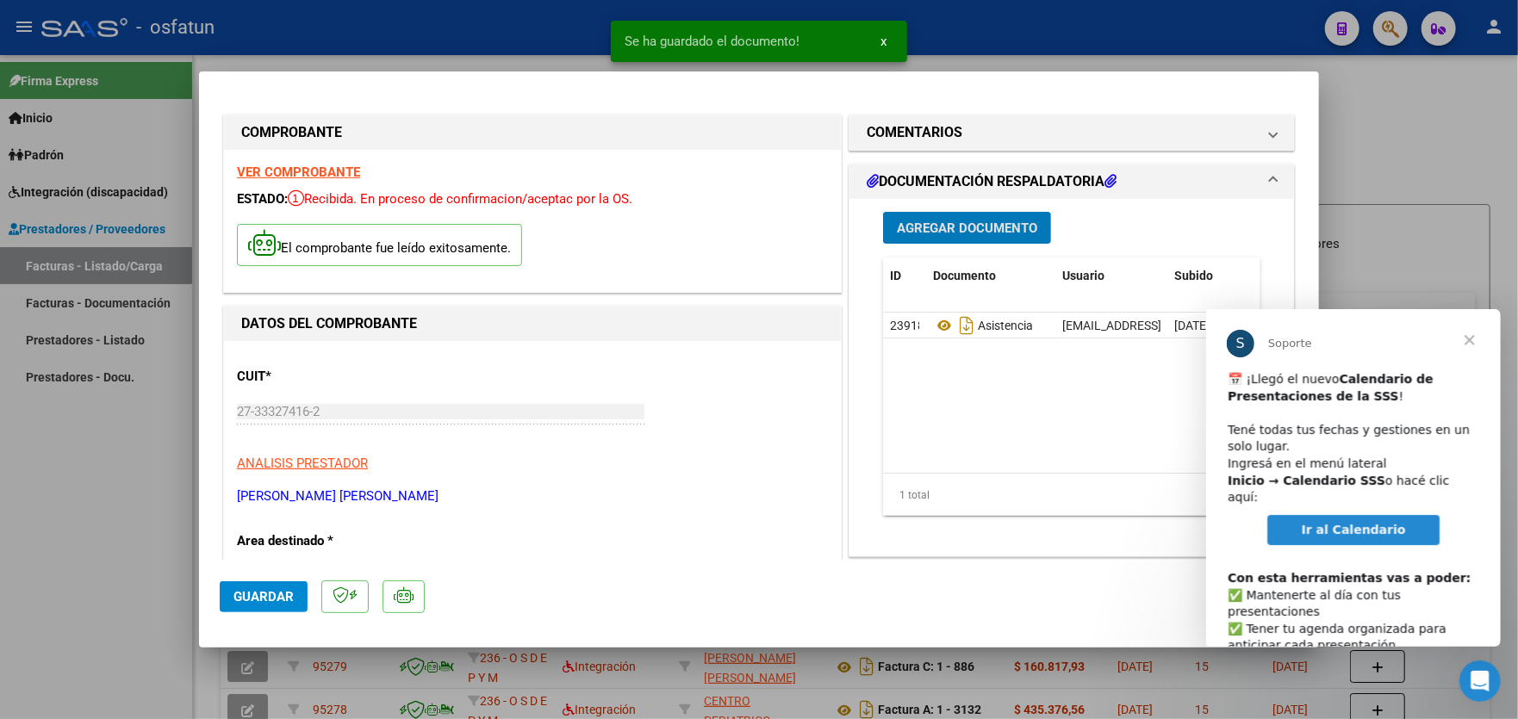
click at [951, 230] on span "Agregar Documento" at bounding box center [967, 229] width 140 height 16
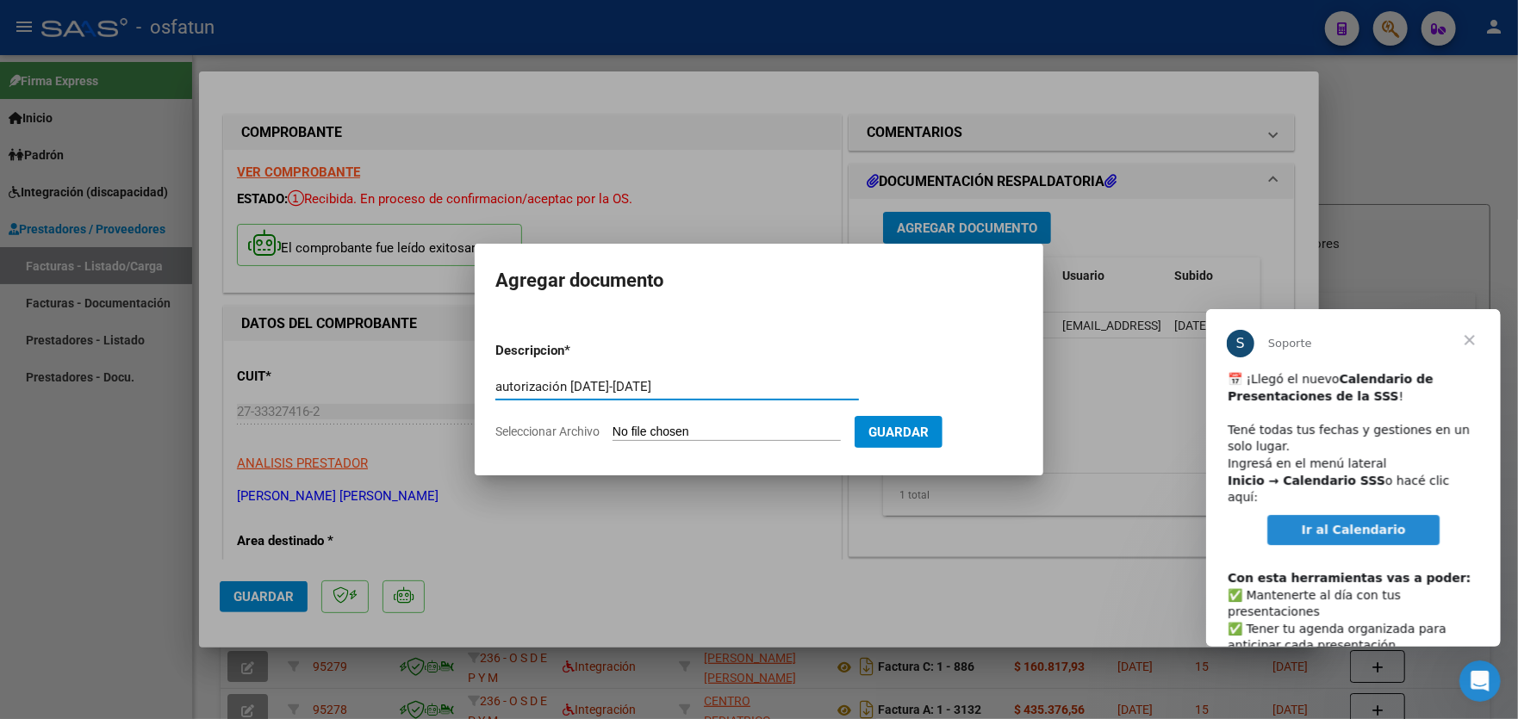
type input "autorización [DATE]-[DATE]"
click at [740, 419] on form "Descripcion * autorización [DATE]-[DATE] Escriba aquí una descripcion Seleccion…" at bounding box center [758, 391] width 527 height 126
click at [745, 432] on input "Seleccionar Archivo" at bounding box center [727, 433] width 228 height 16
type input "C:\fakepath\order_3531823.pdf"
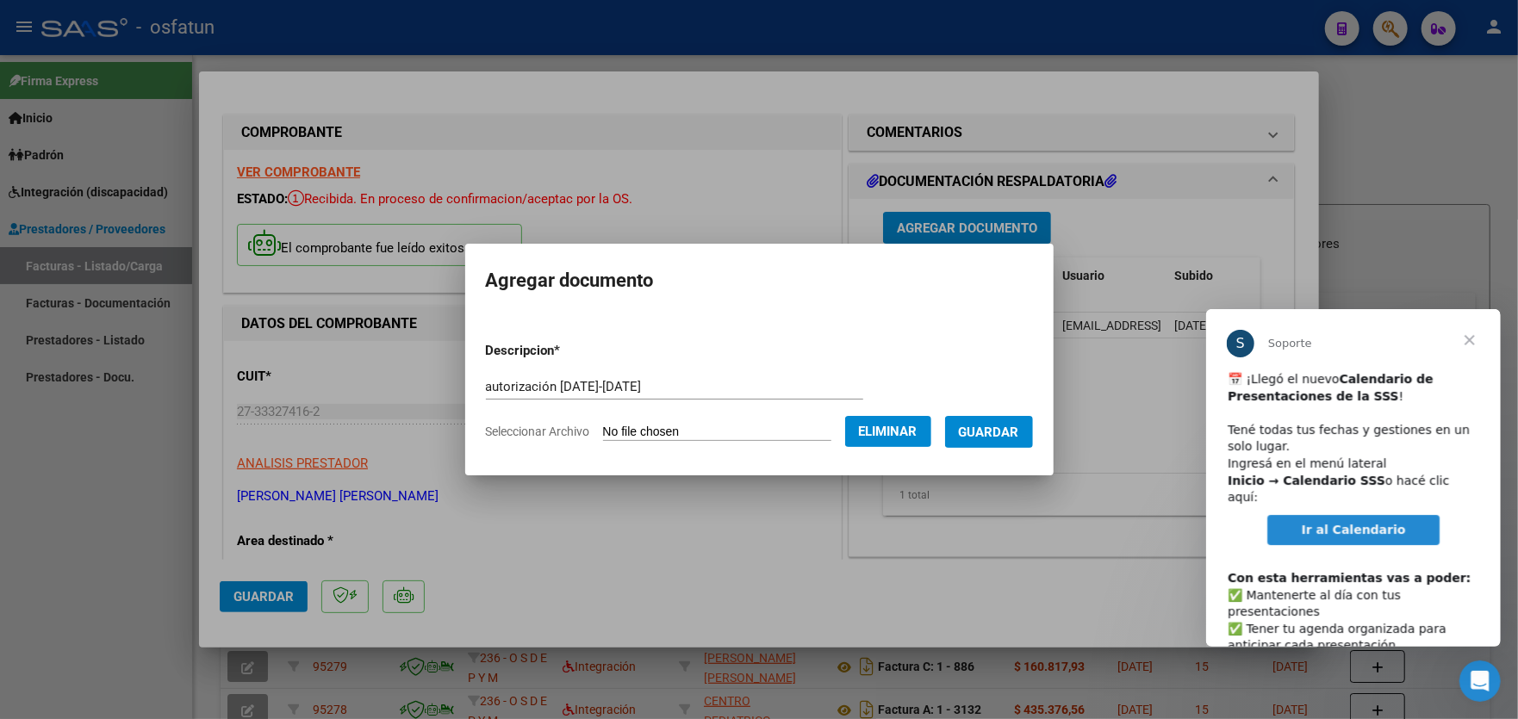
click at [1019, 434] on span "Guardar" at bounding box center [989, 433] width 60 height 16
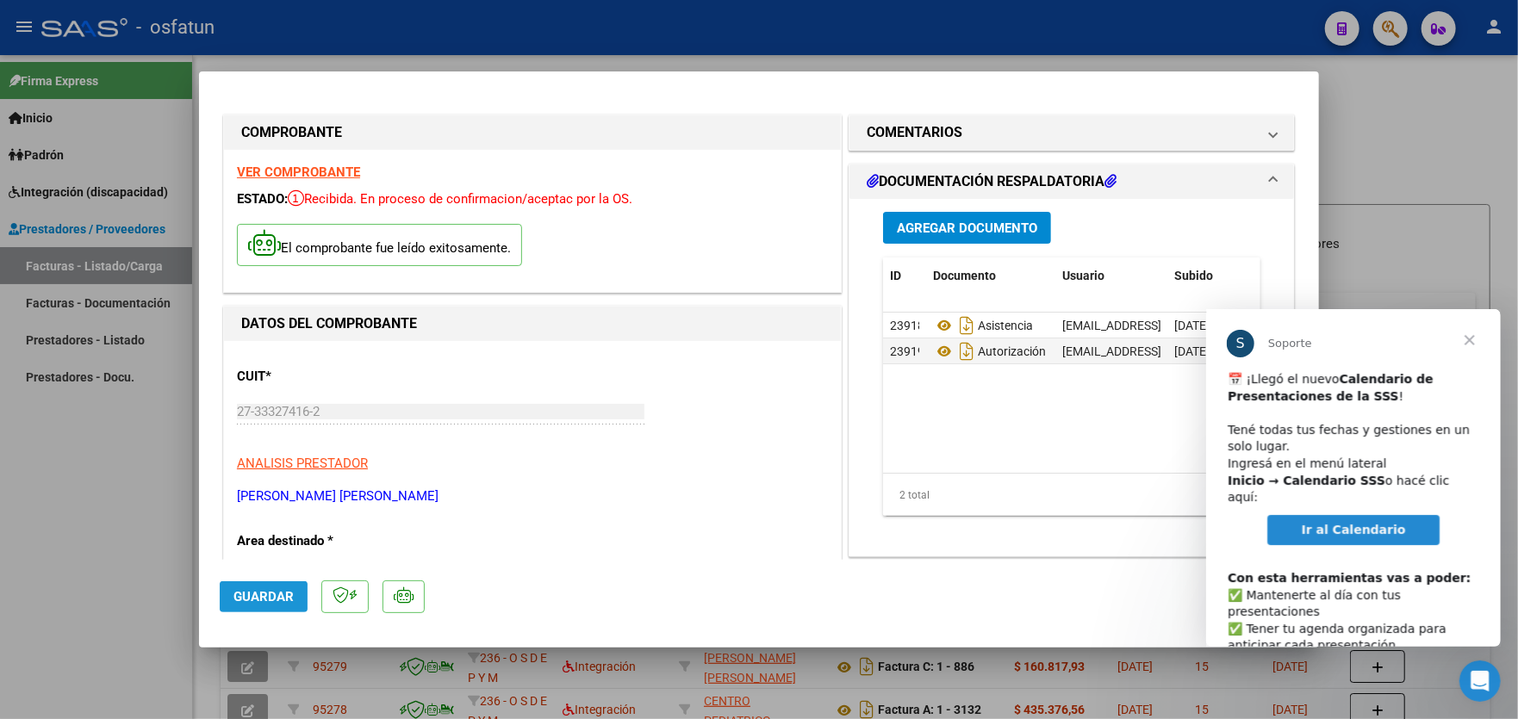
click at [252, 597] on span "Guardar" at bounding box center [264, 597] width 60 height 16
click at [56, 479] on div at bounding box center [759, 359] width 1518 height 719
type input "$ 0,00"
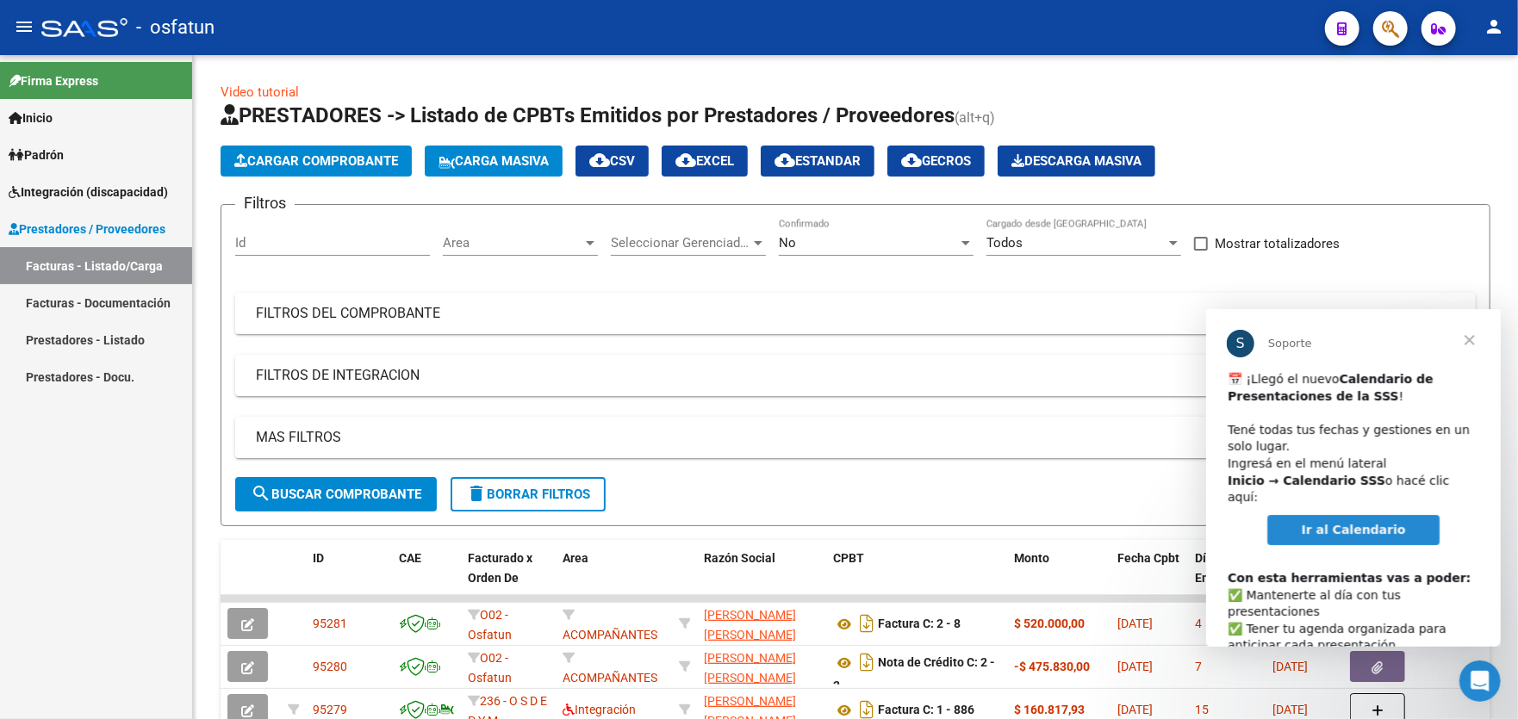
click at [1468, 337] on span "Cerrar" at bounding box center [1469, 339] width 62 height 62
